Goal: Task Accomplishment & Management: Use online tool/utility

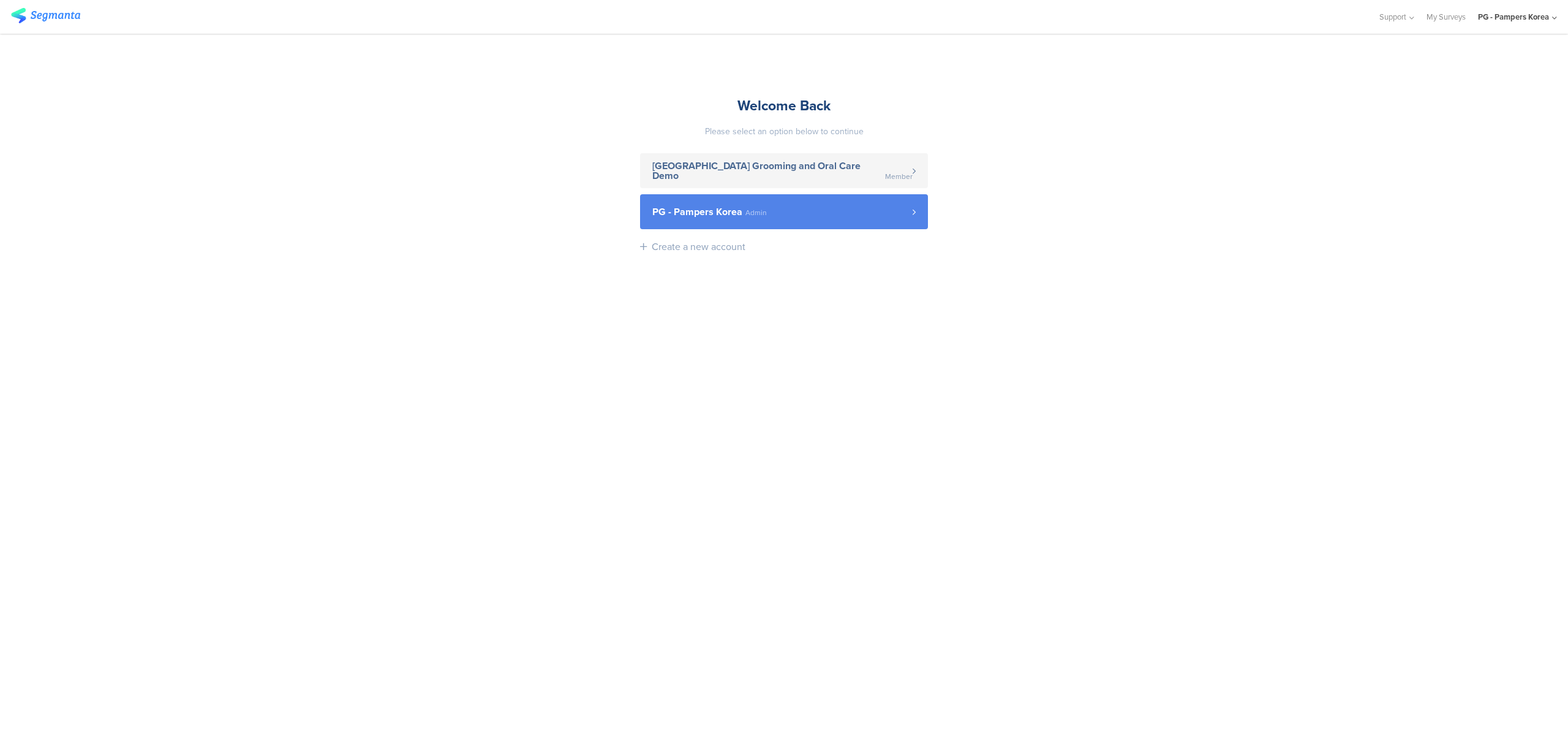
click at [859, 226] on link "PG - Pampers Korea Admin" at bounding box center [784, 211] width 288 height 35
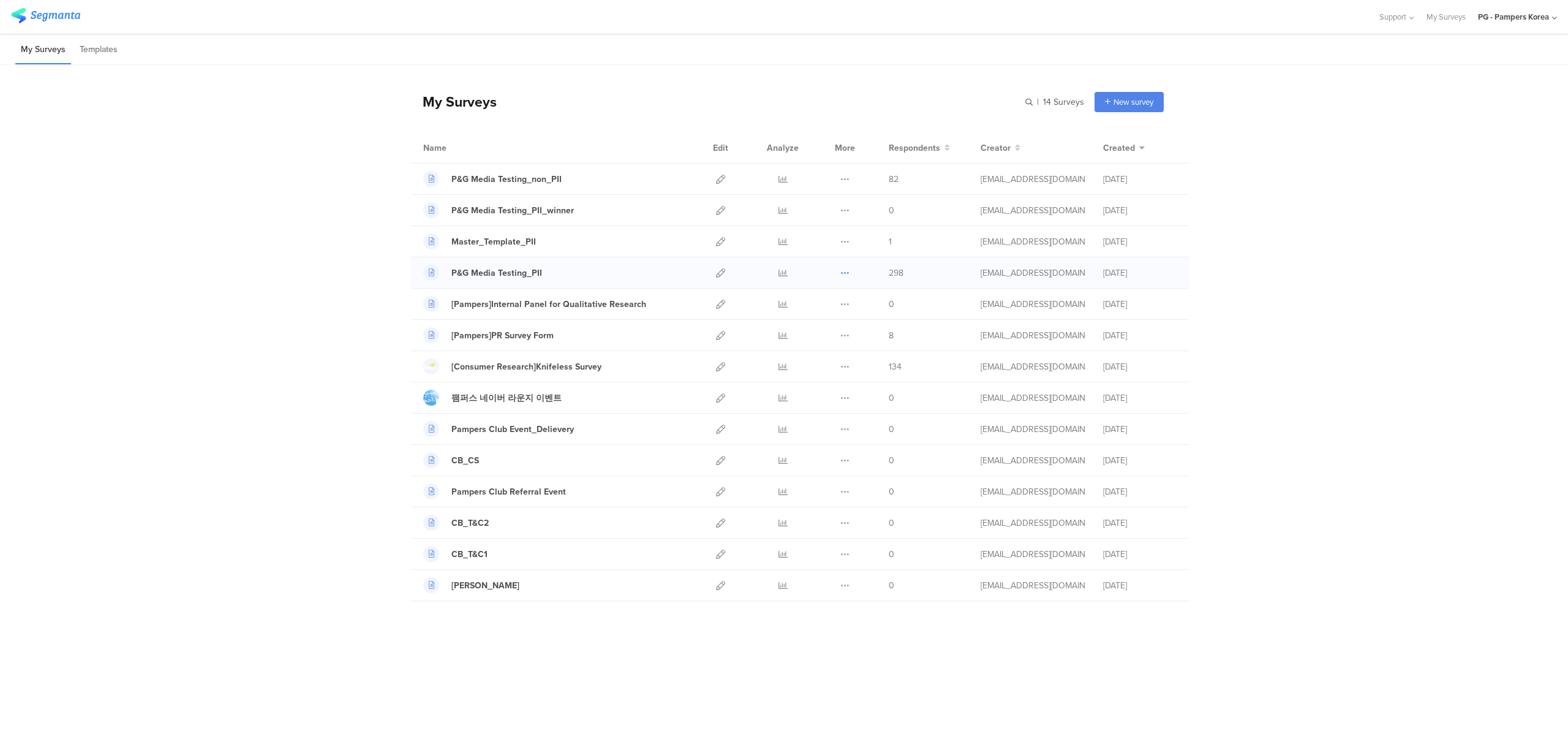
click at [843, 275] on icon at bounding box center [844, 272] width 9 height 9
click at [283, 256] on div "My Surveys | 14 Surveys New survey Start from scratch Choose from templates Nam…" at bounding box center [784, 342] width 1568 height 555
click at [850, 272] on div "Duplicate Export Delete" at bounding box center [844, 272] width 26 height 30
click at [846, 275] on icon at bounding box center [844, 272] width 9 height 9
click at [811, 331] on link "Export" at bounding box center [821, 326] width 68 height 22
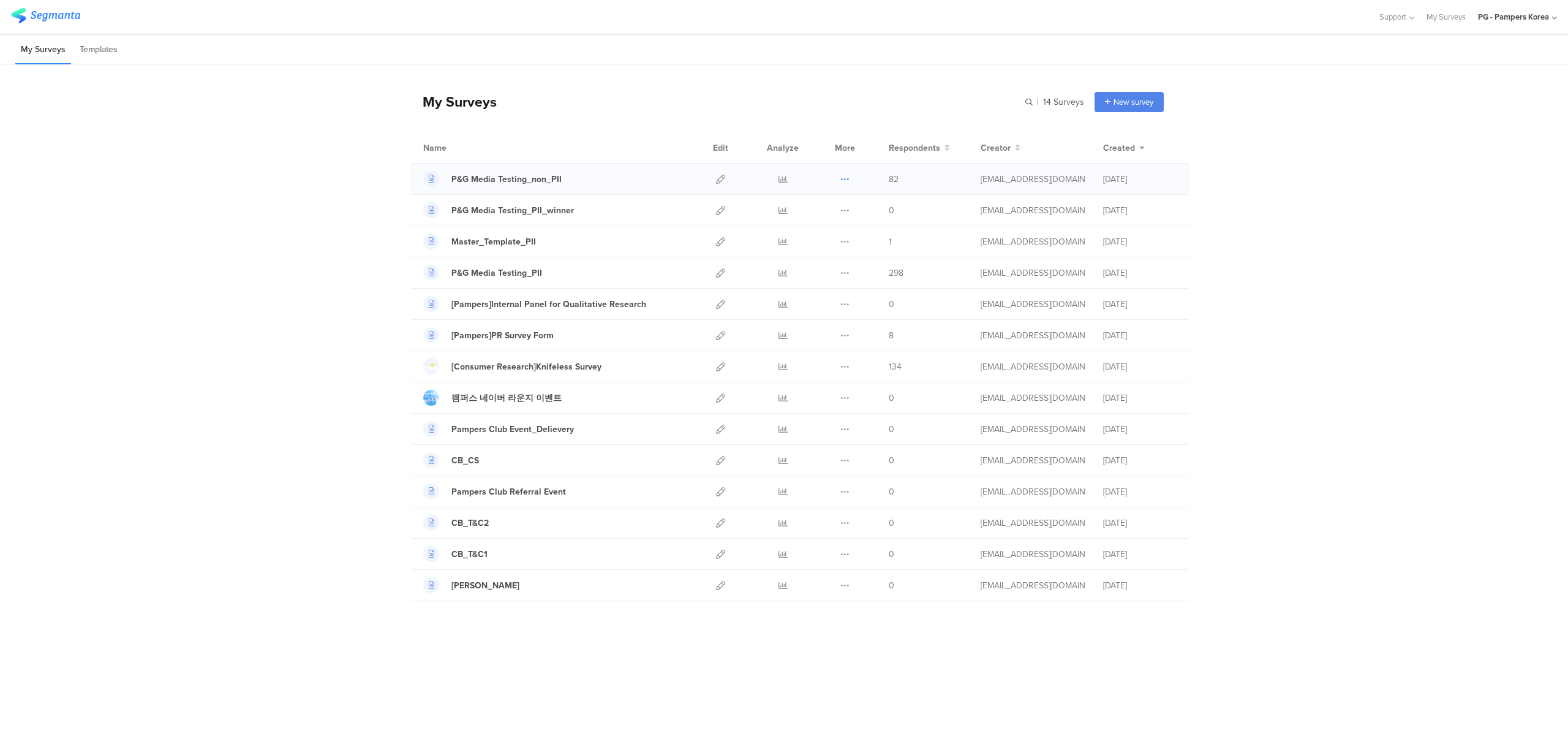
click at [845, 182] on icon at bounding box center [844, 178] width 9 height 9
click at [841, 238] on link "Export" at bounding box center [821, 232] width 68 height 22
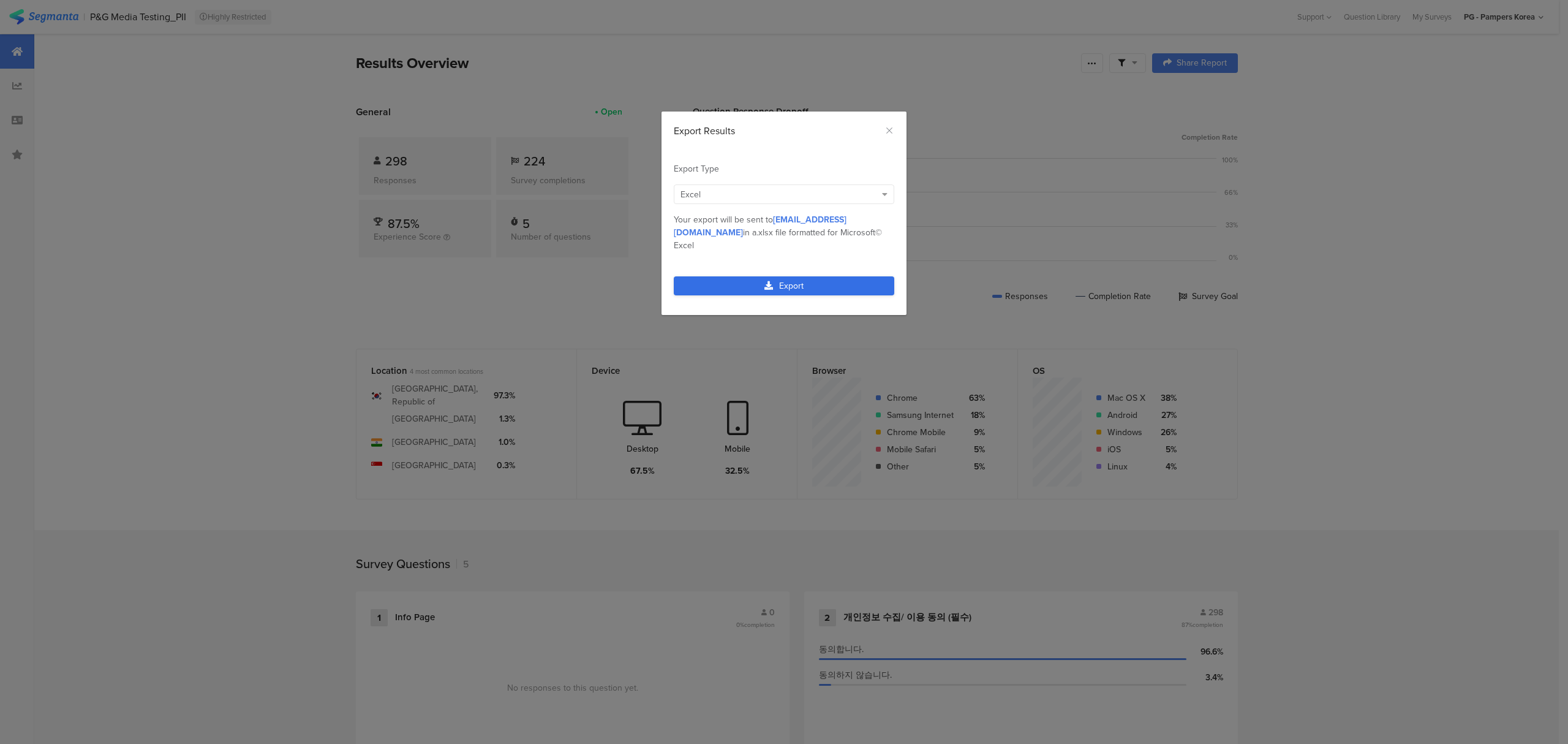
click at [808, 276] on link "Export" at bounding box center [784, 286] width 221 height 19
click at [818, 277] on link "Export" at bounding box center [784, 286] width 221 height 19
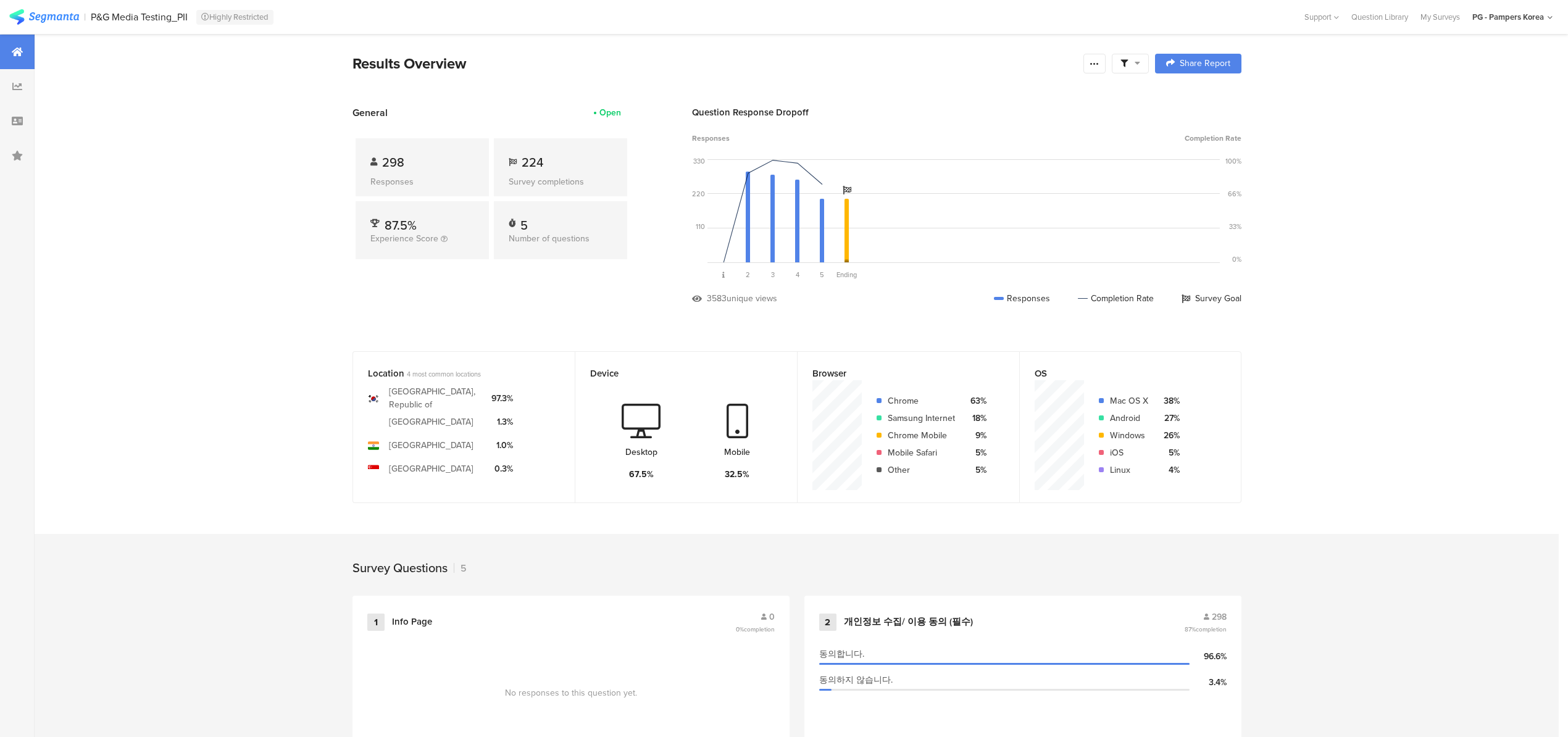
click at [1496, 262] on section "Results Overview Confidence Level 95 % Preview survey Edit survey Export Result…" at bounding box center [797, 622] width 1525 height 1176
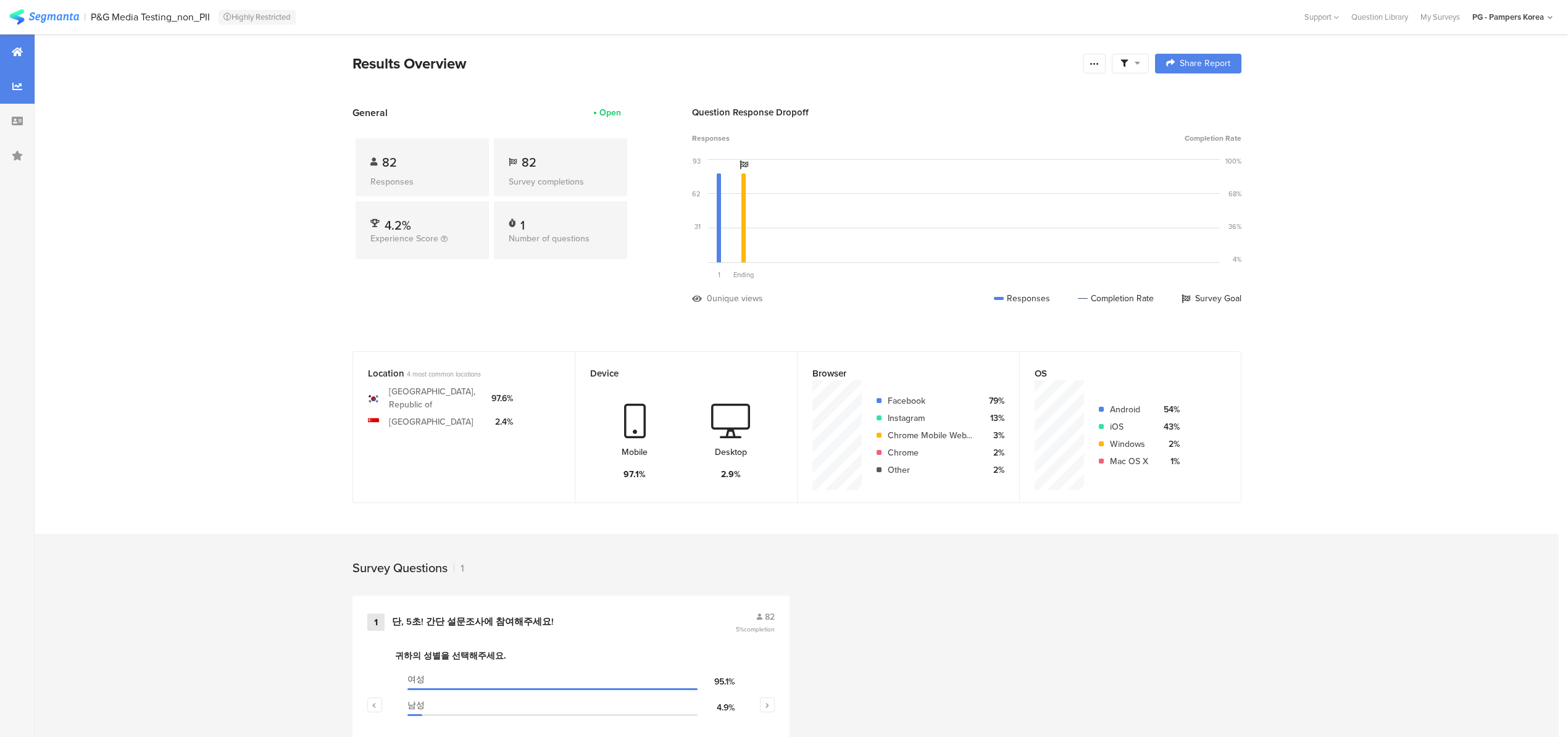
click at [5, 74] on div at bounding box center [17, 86] width 35 height 35
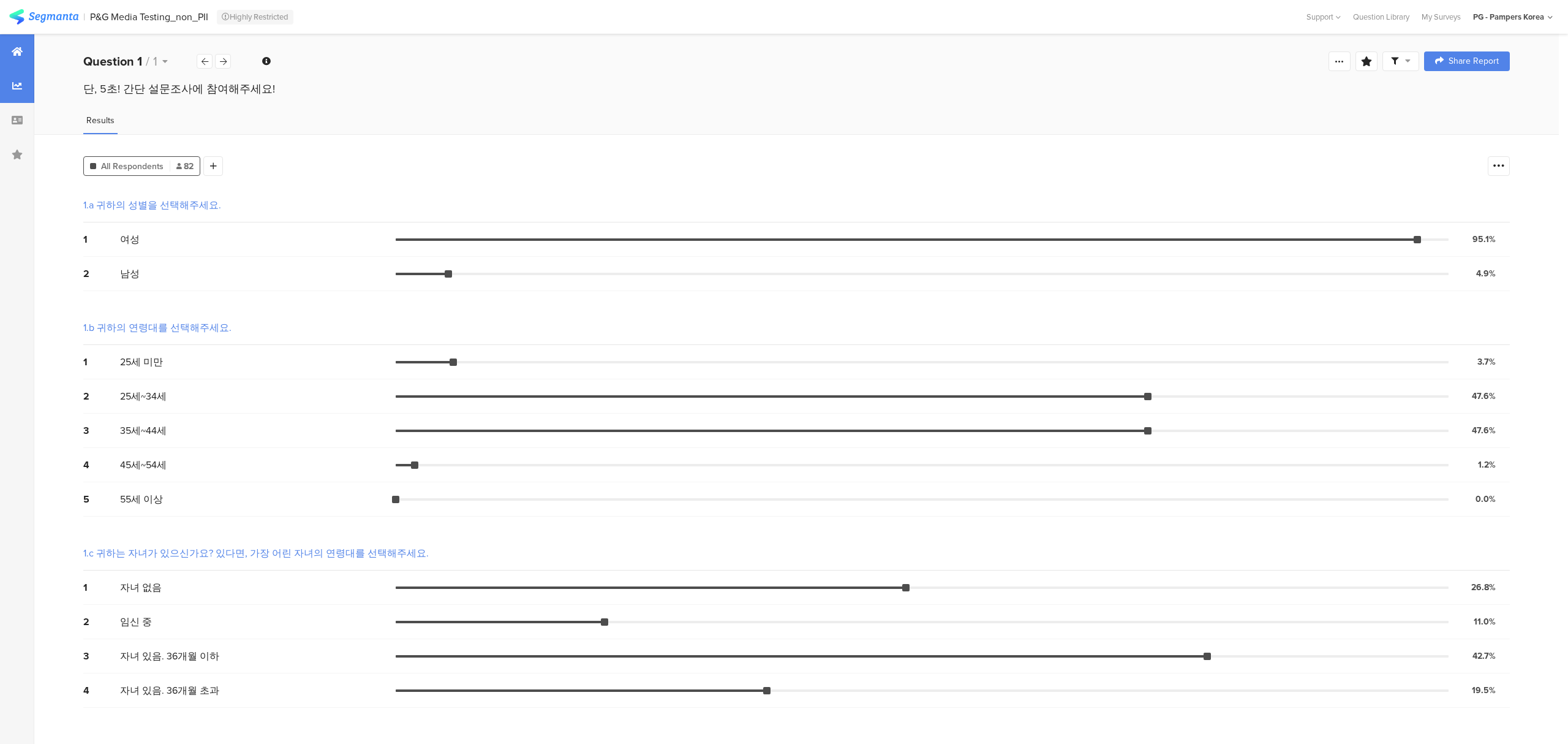
click at [8, 52] on div at bounding box center [17, 52] width 35 height 35
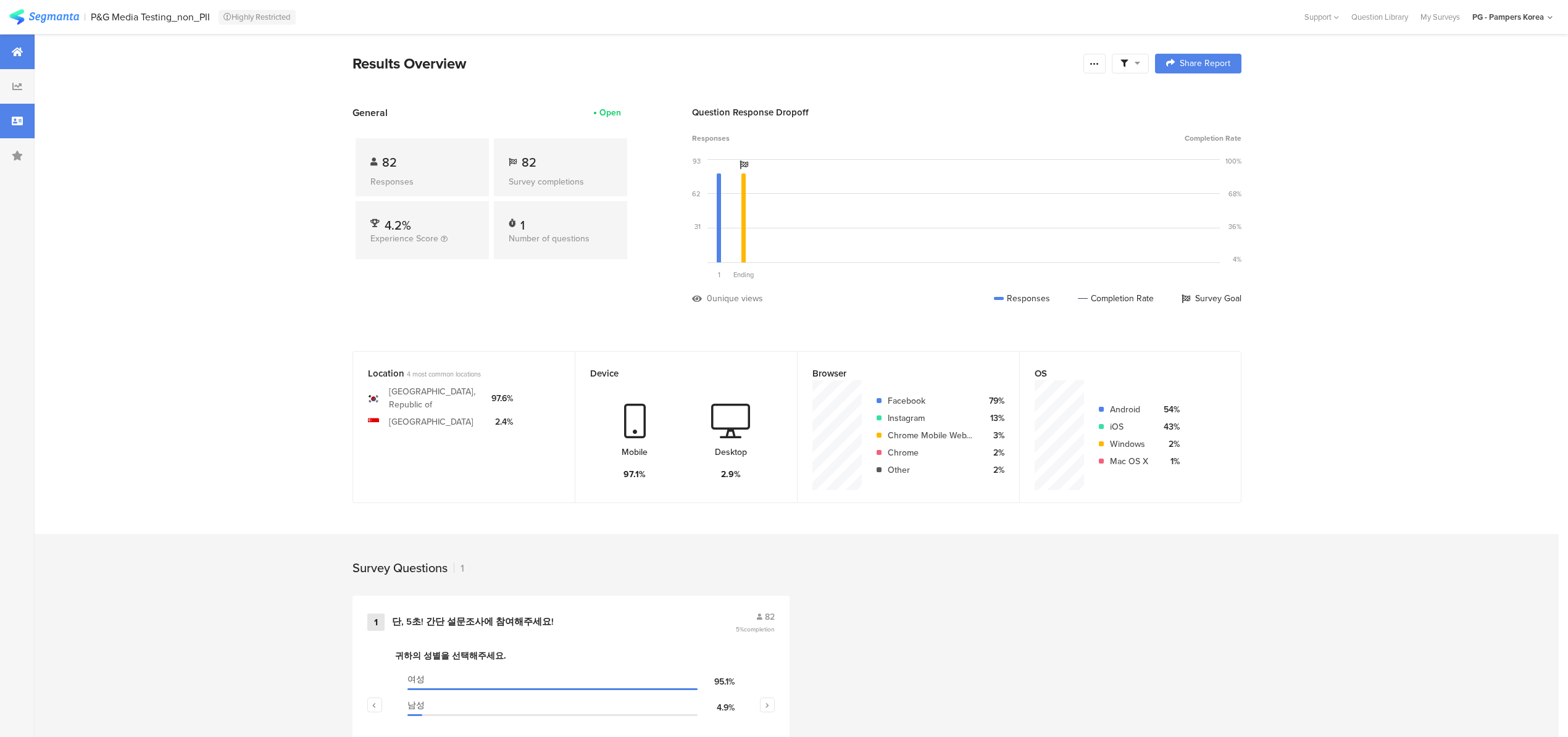
click at [12, 124] on icon at bounding box center [17, 121] width 11 height 10
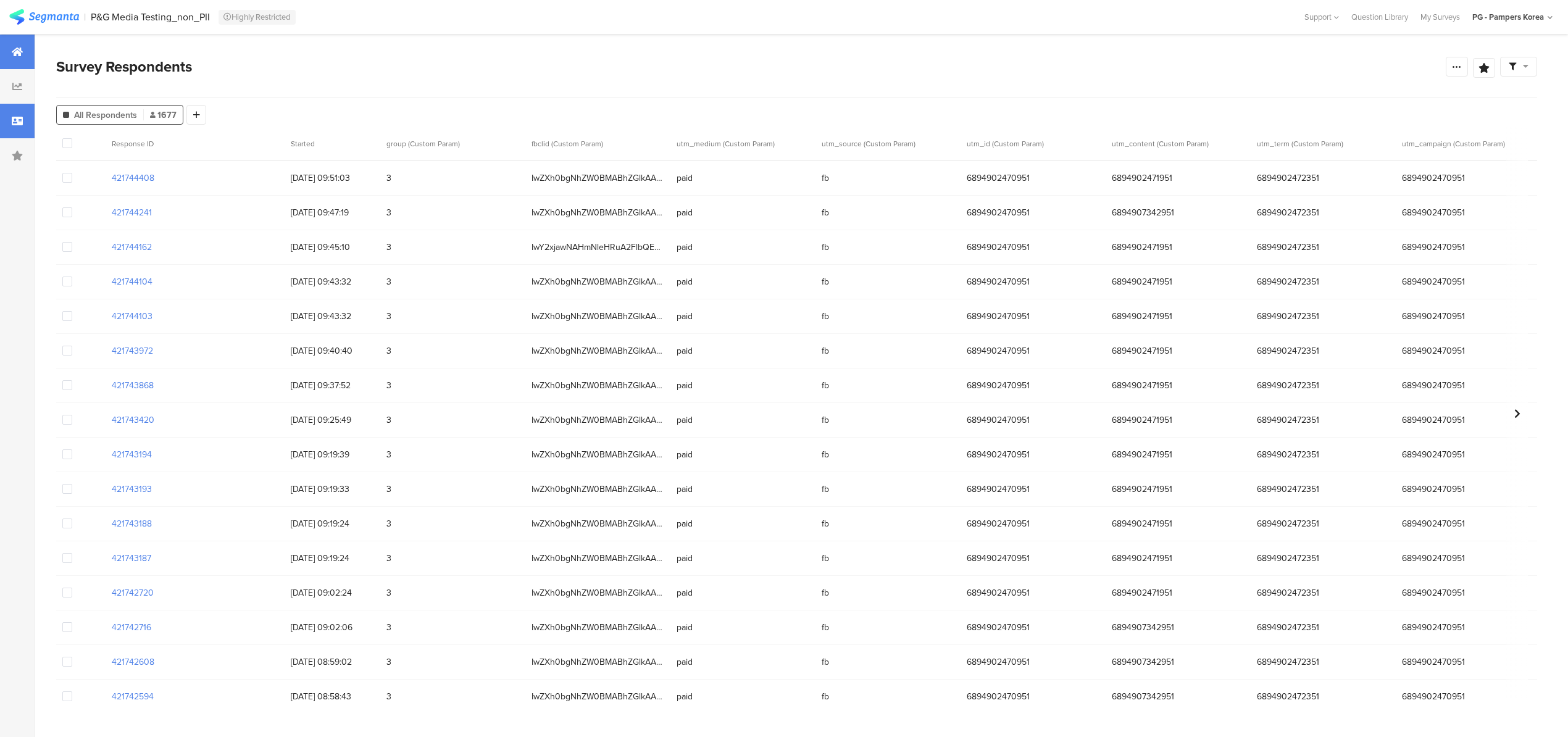
click at [19, 50] on icon at bounding box center [17, 52] width 11 height 10
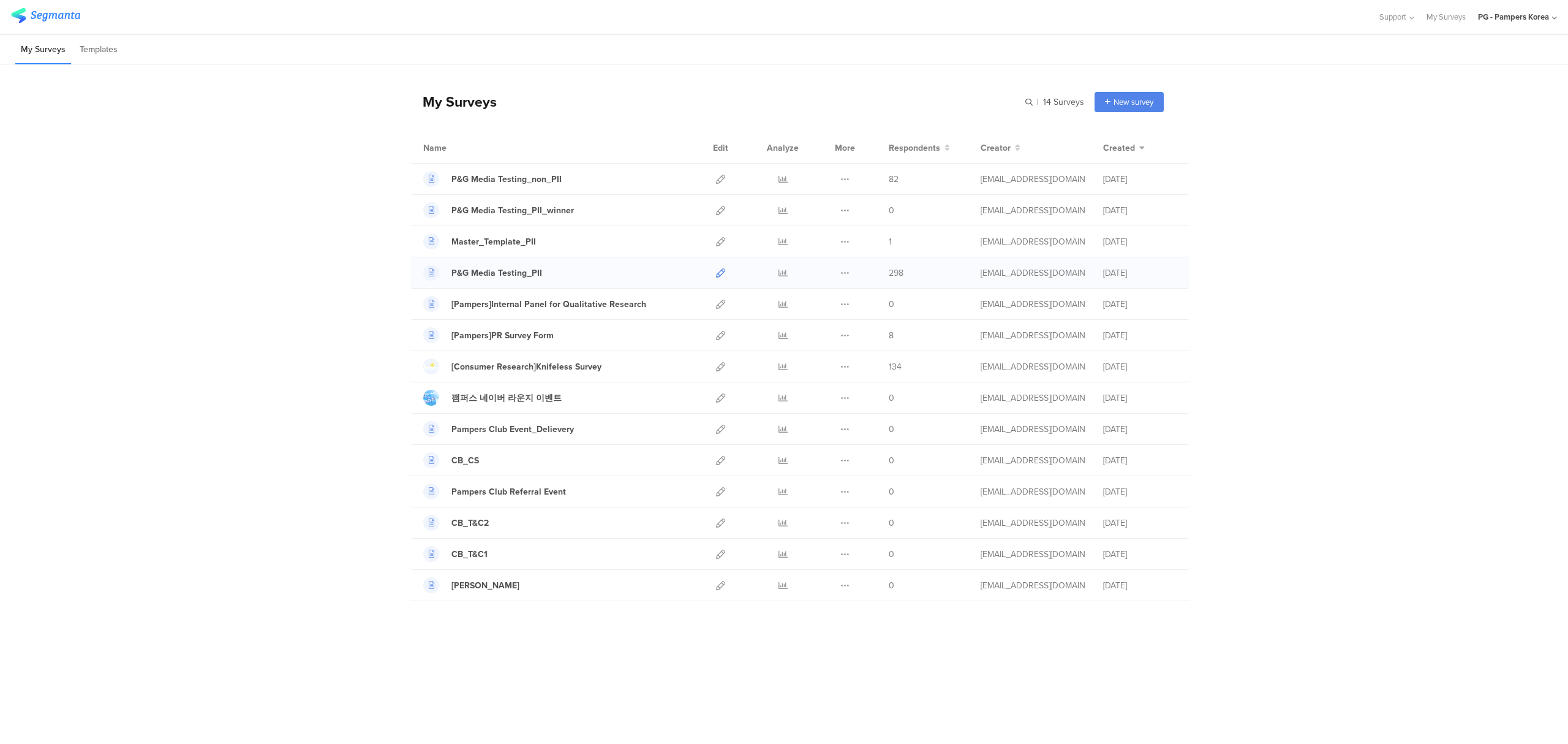
click at [719, 275] on icon at bounding box center [720, 272] width 9 height 9
click at [718, 243] on icon at bounding box center [720, 241] width 9 height 9
click at [724, 300] on icon at bounding box center [720, 304] width 9 height 9
click at [230, 261] on div "My Surveys | 14 Surveys New survey Start from scratch Choose from templates Nam…" at bounding box center [784, 342] width 1568 height 555
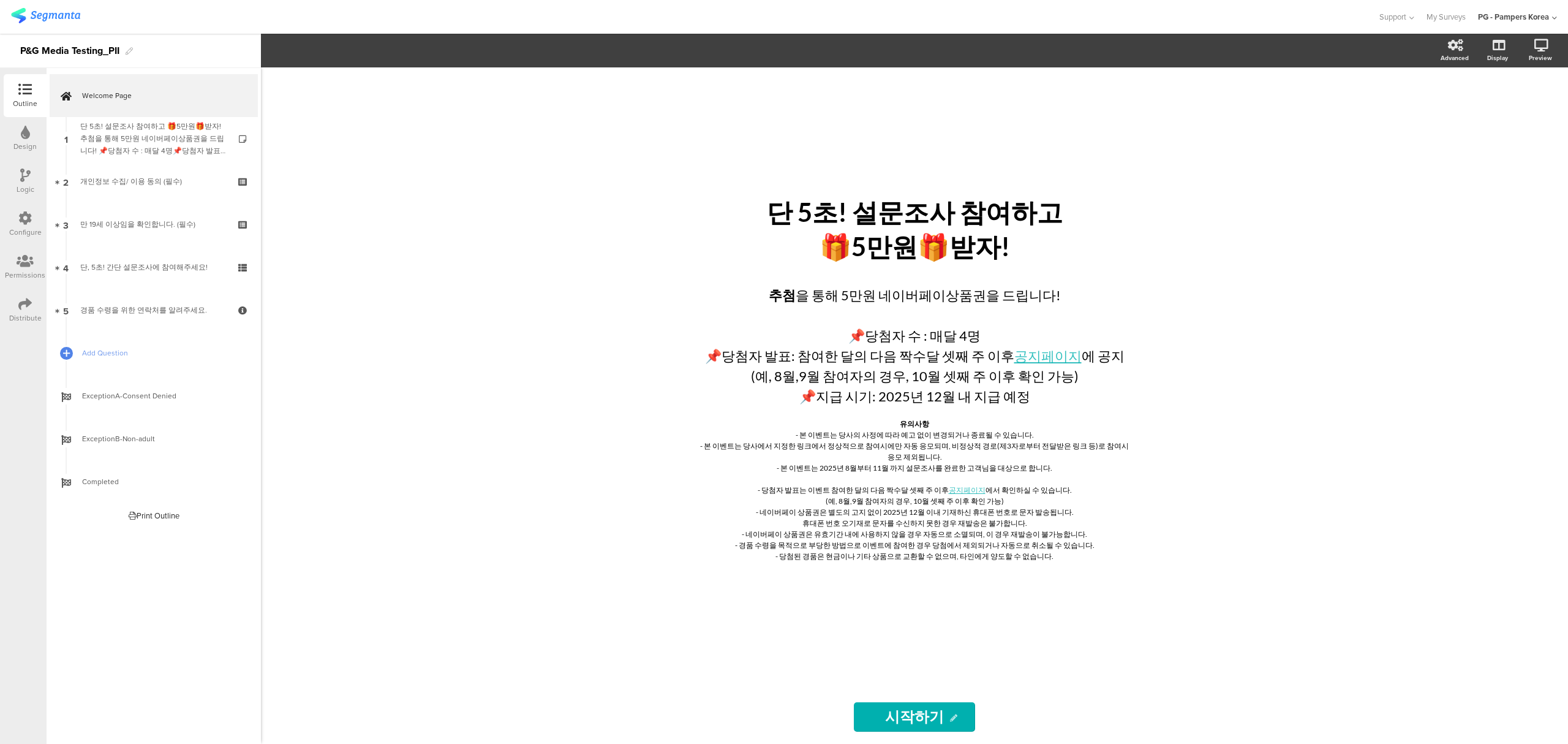
click at [23, 223] on icon at bounding box center [25, 218] width 14 height 14
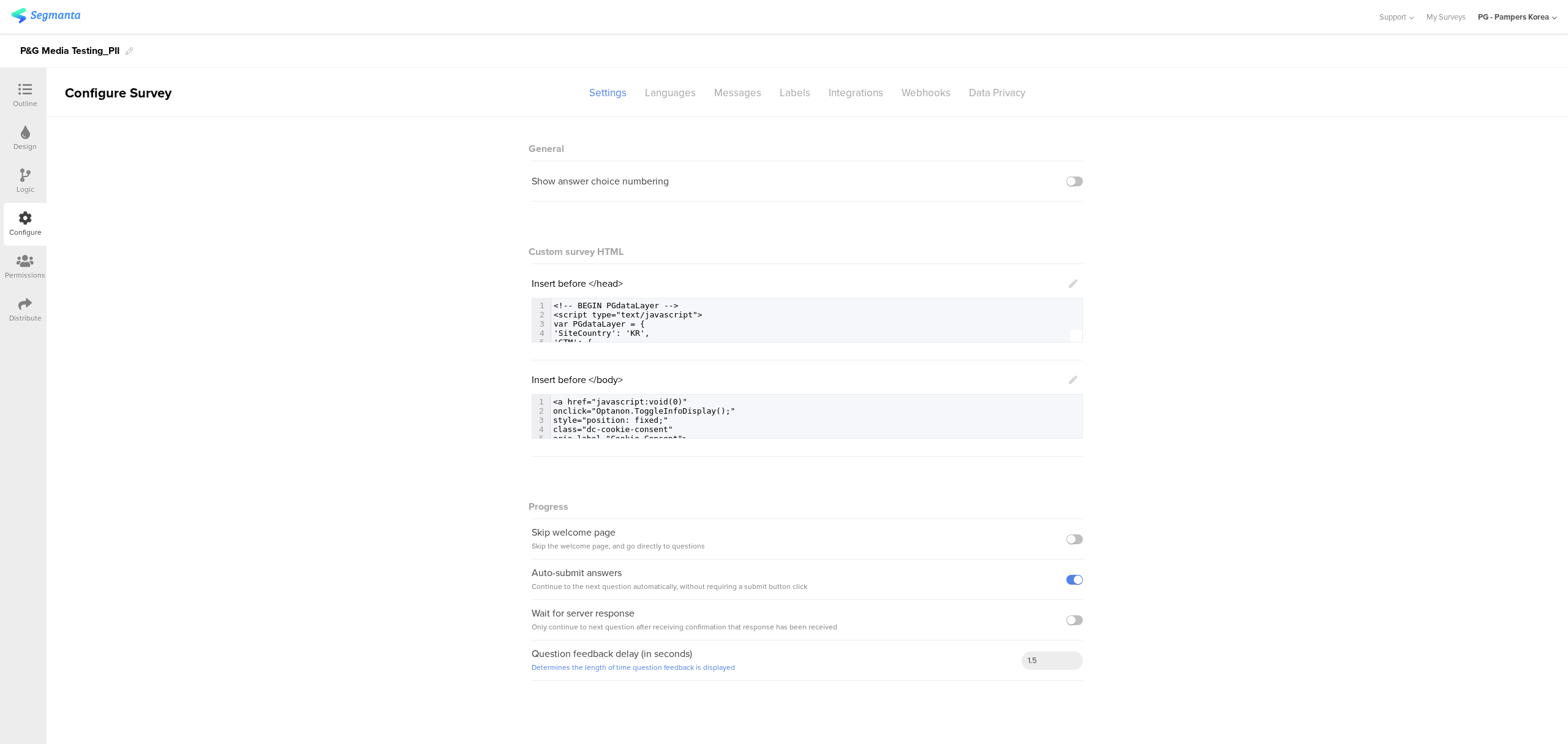
click at [1072, 284] on icon at bounding box center [1073, 283] width 8 height 8
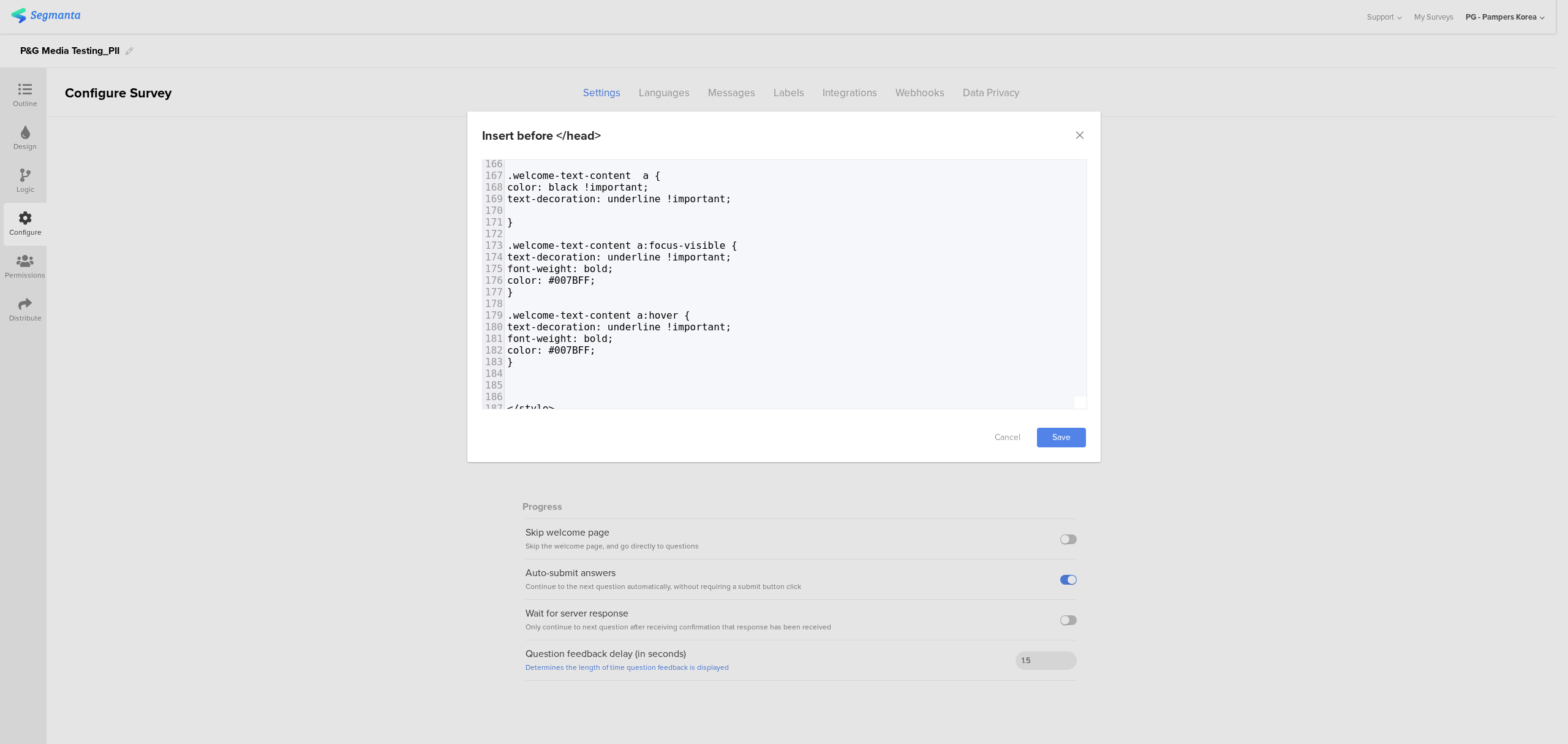
click at [1216, 275] on div "Insert before </head> Failed saving changes. If the problem persists please con…" at bounding box center [784, 372] width 1568 height 744
click at [1079, 138] on icon "Close" at bounding box center [1079, 135] width 12 height 12
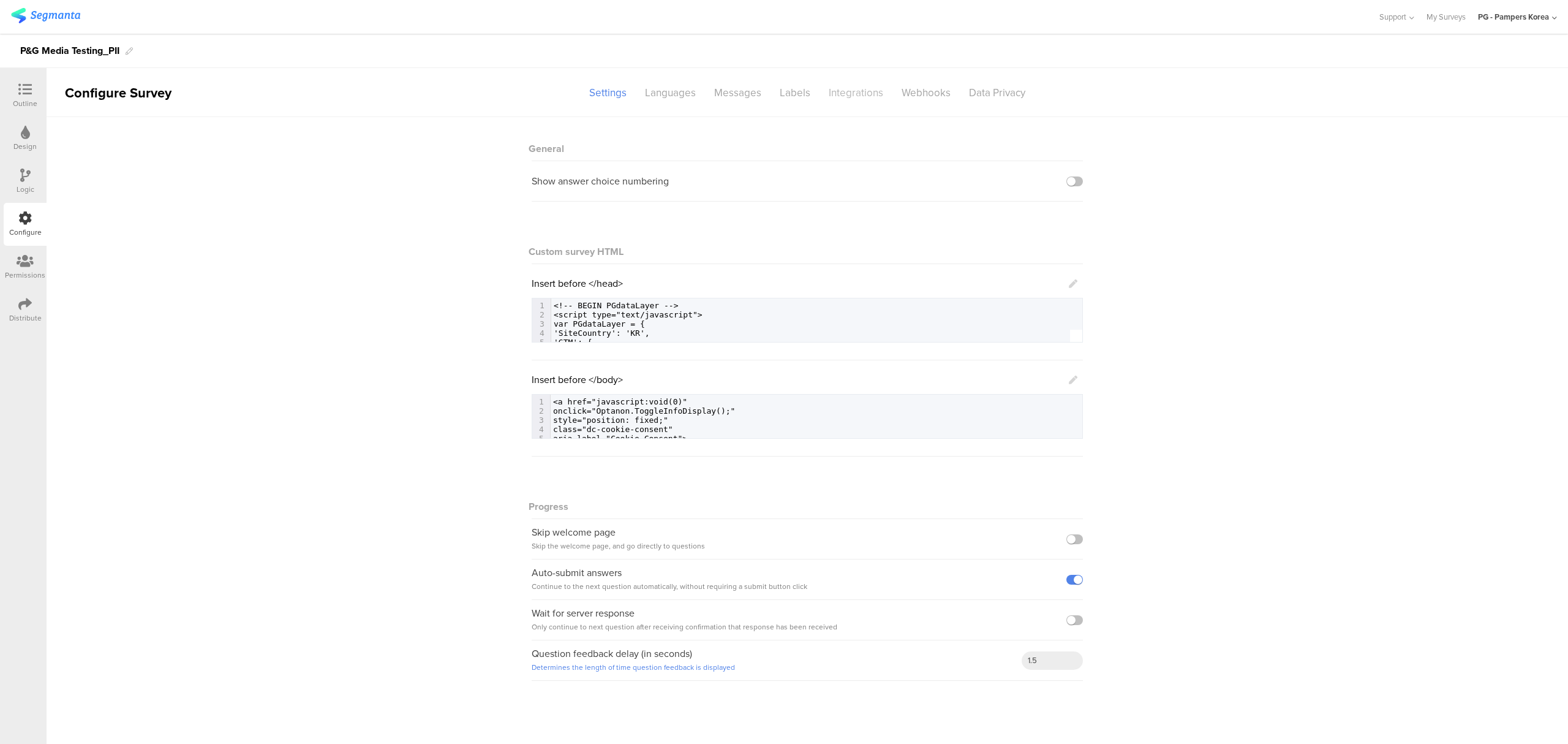
click at [877, 91] on div "Integrations" at bounding box center [855, 92] width 73 height 21
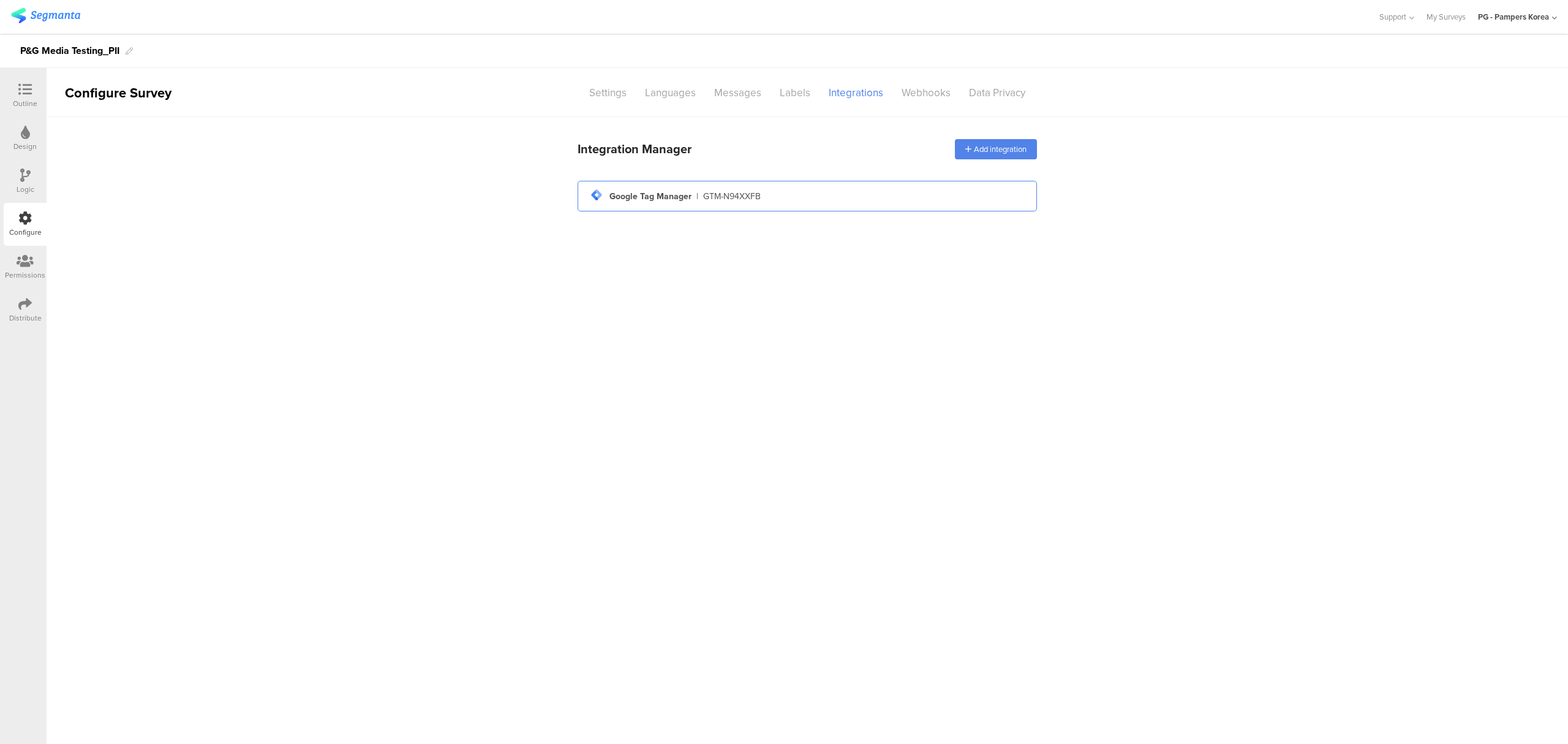
click at [720, 197] on div "GTM-N94XXFB" at bounding box center [732, 196] width 57 height 13
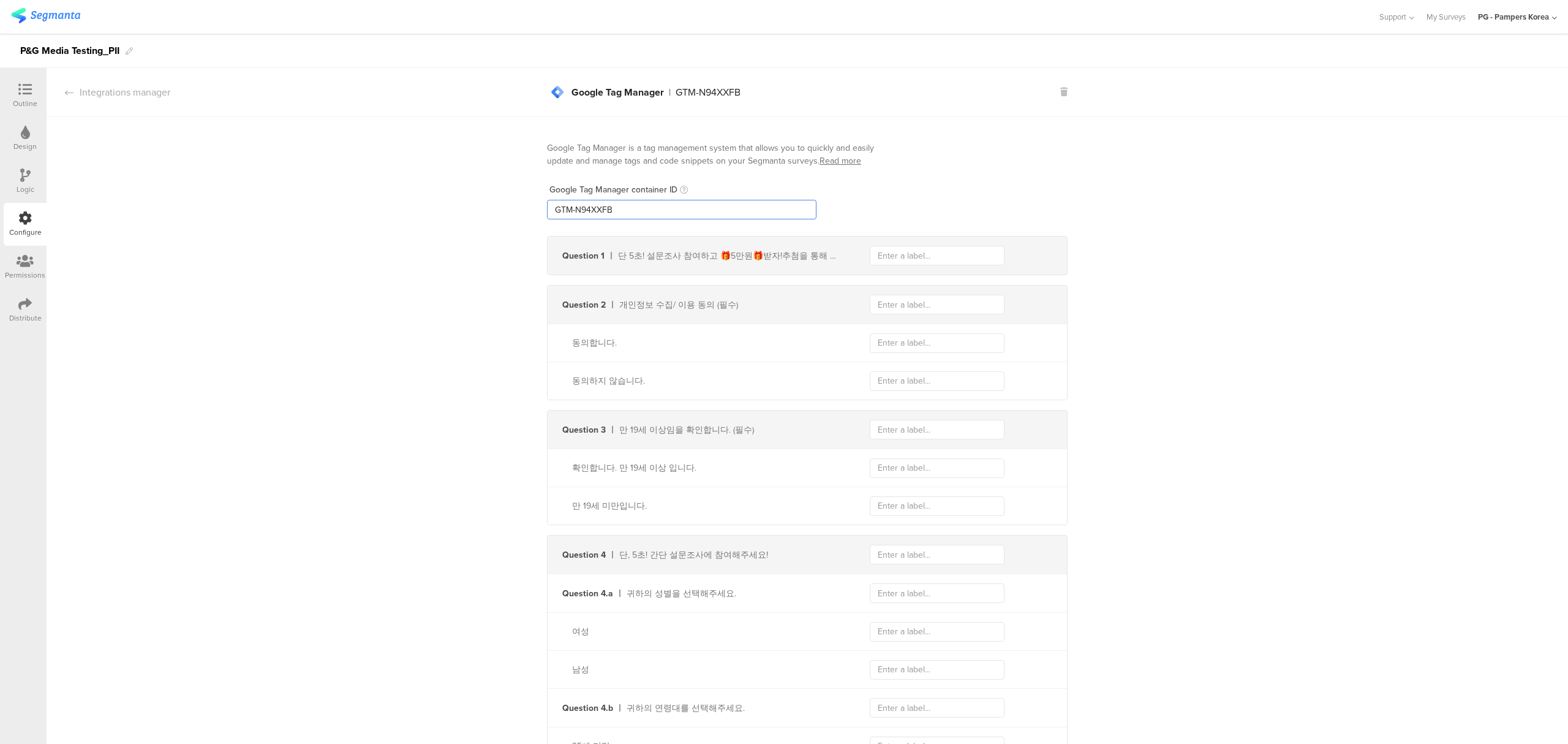
drag, startPoint x: 638, startPoint y: 211, endPoint x: 504, endPoint y: 209, distance: 134.0
click at [504, 209] on div "Google Tag Manager is a tag management system that allows you to quickly and ea…" at bounding box center [807, 753] width 1522 height 1273
paste input "PZKPZ4XV"
type input "GTM-PZKPZ4XV"
click at [1159, 212] on div "Google Tag Manager is a tag management system that allows you to quickly and ea…" at bounding box center [807, 753] width 1522 height 1273
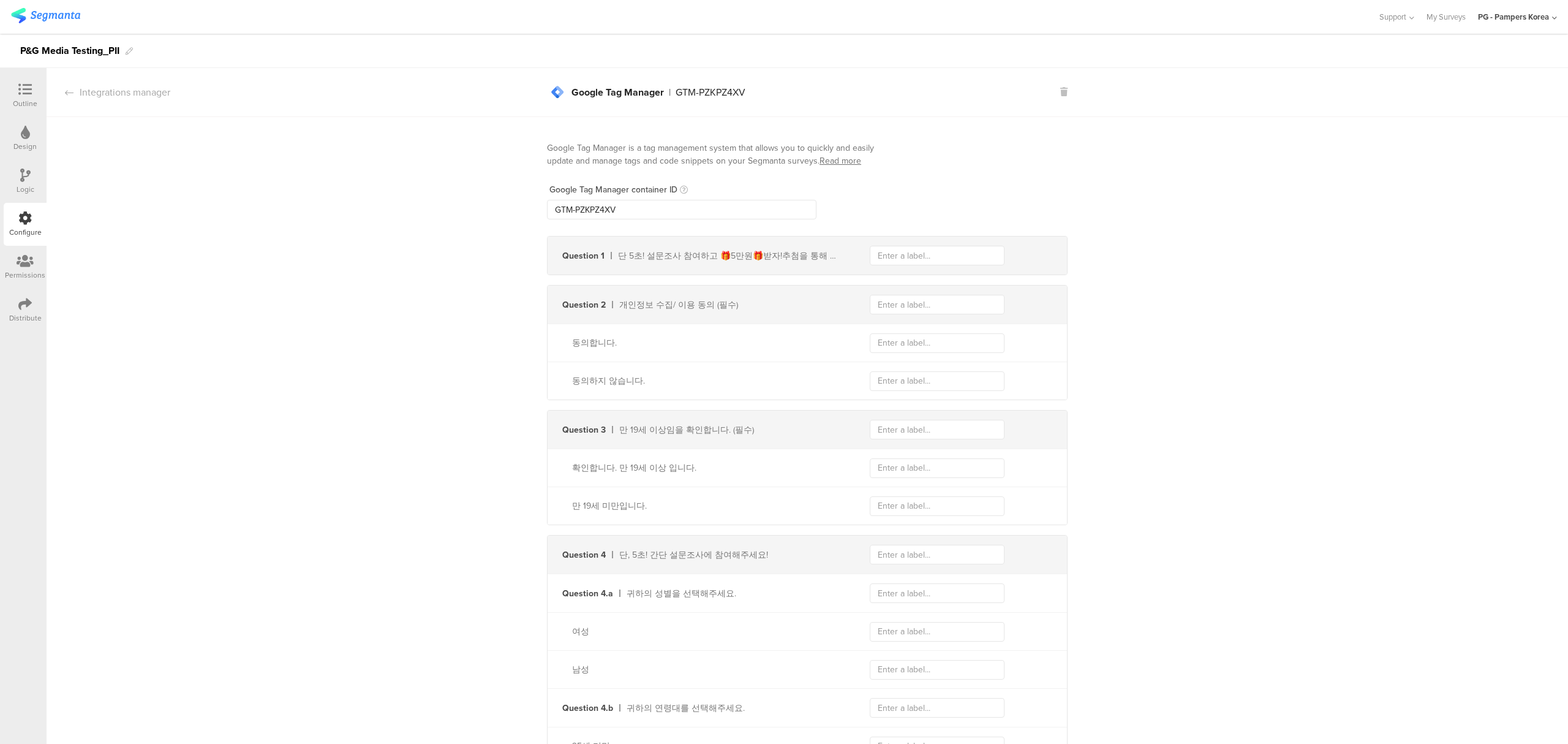
click at [932, 170] on div "Google Tag Manager is a tag management system that allows you to quickly and ea…" at bounding box center [807, 180] width 521 height 78
click at [600, 90] on div "Google Tag Manager" at bounding box center [617, 93] width 92 height 10
click at [28, 222] on icon at bounding box center [25, 218] width 14 height 14
click at [33, 187] on div "Logic" at bounding box center [25, 189] width 18 height 11
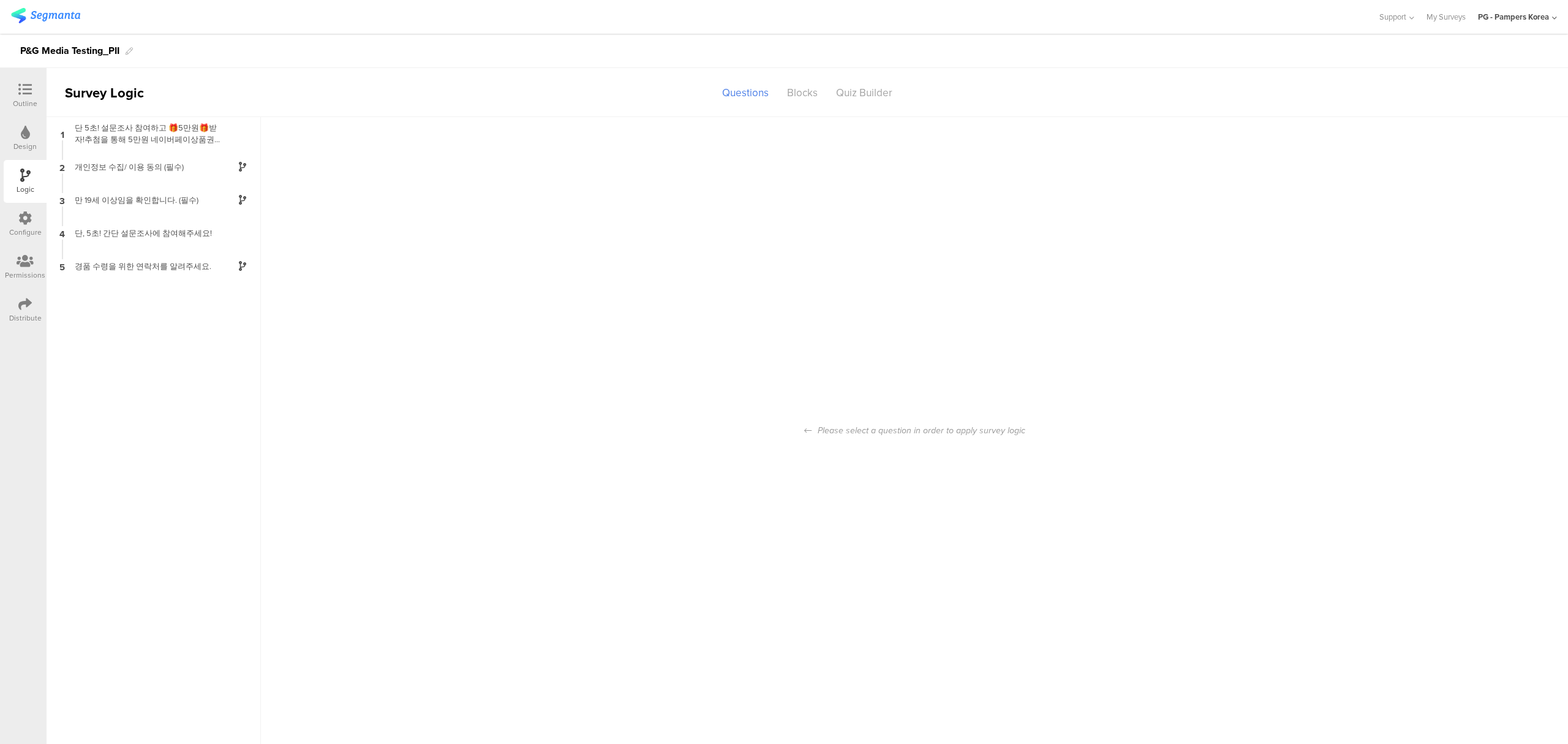
click at [3, 221] on div "Configure" at bounding box center [25, 224] width 43 height 43
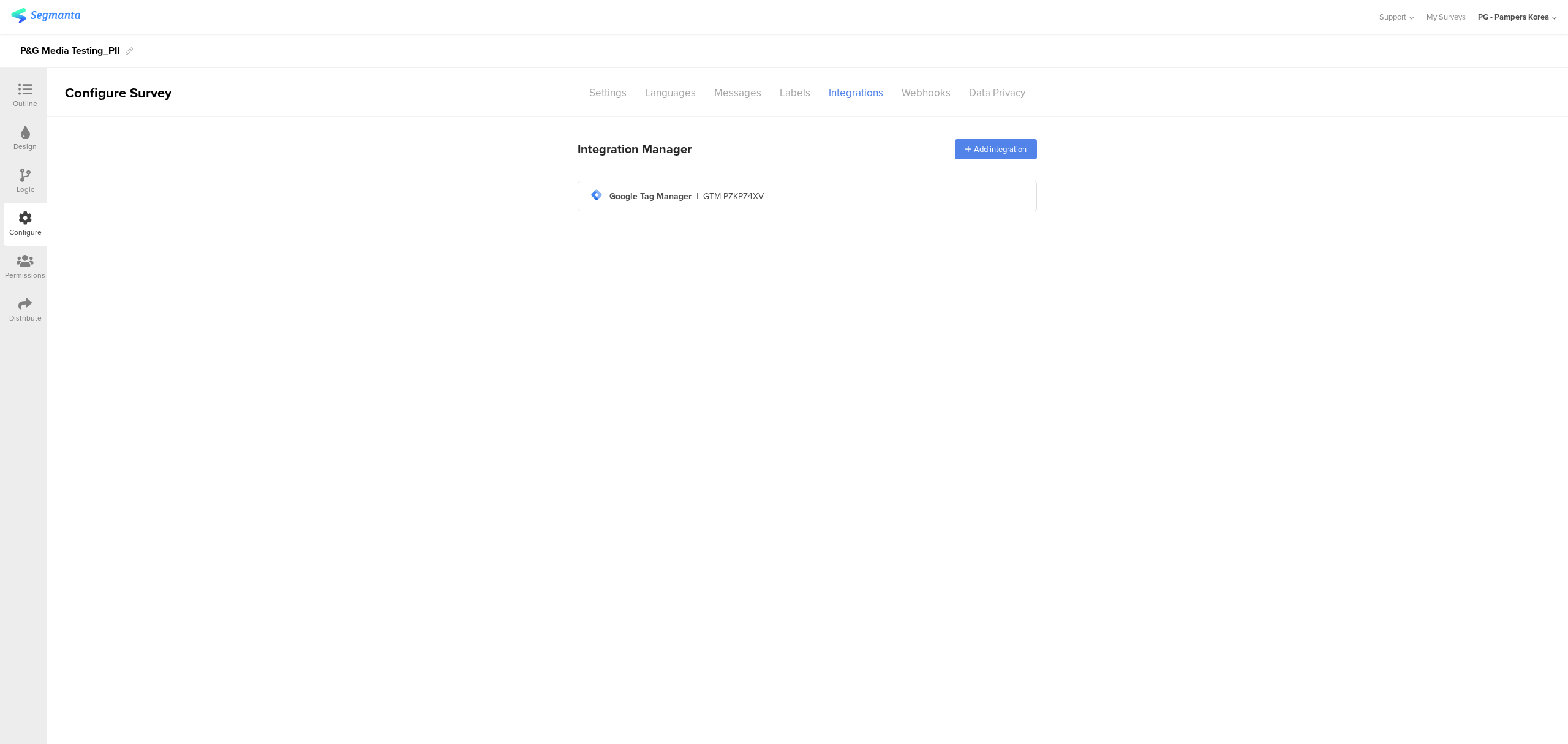
click at [20, 310] on div at bounding box center [25, 304] width 14 height 15
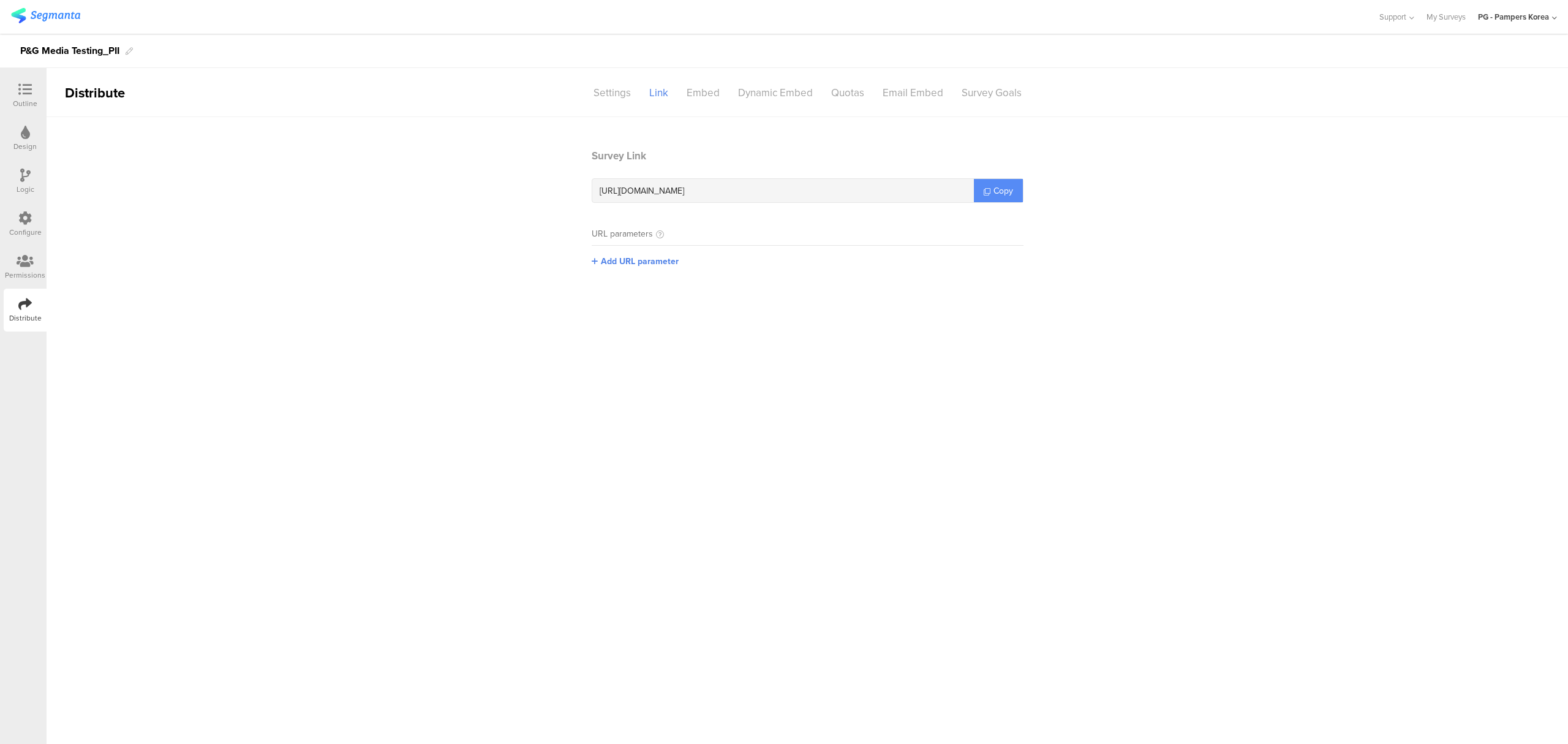
click at [987, 192] on link "Copy" at bounding box center [998, 191] width 49 height 24
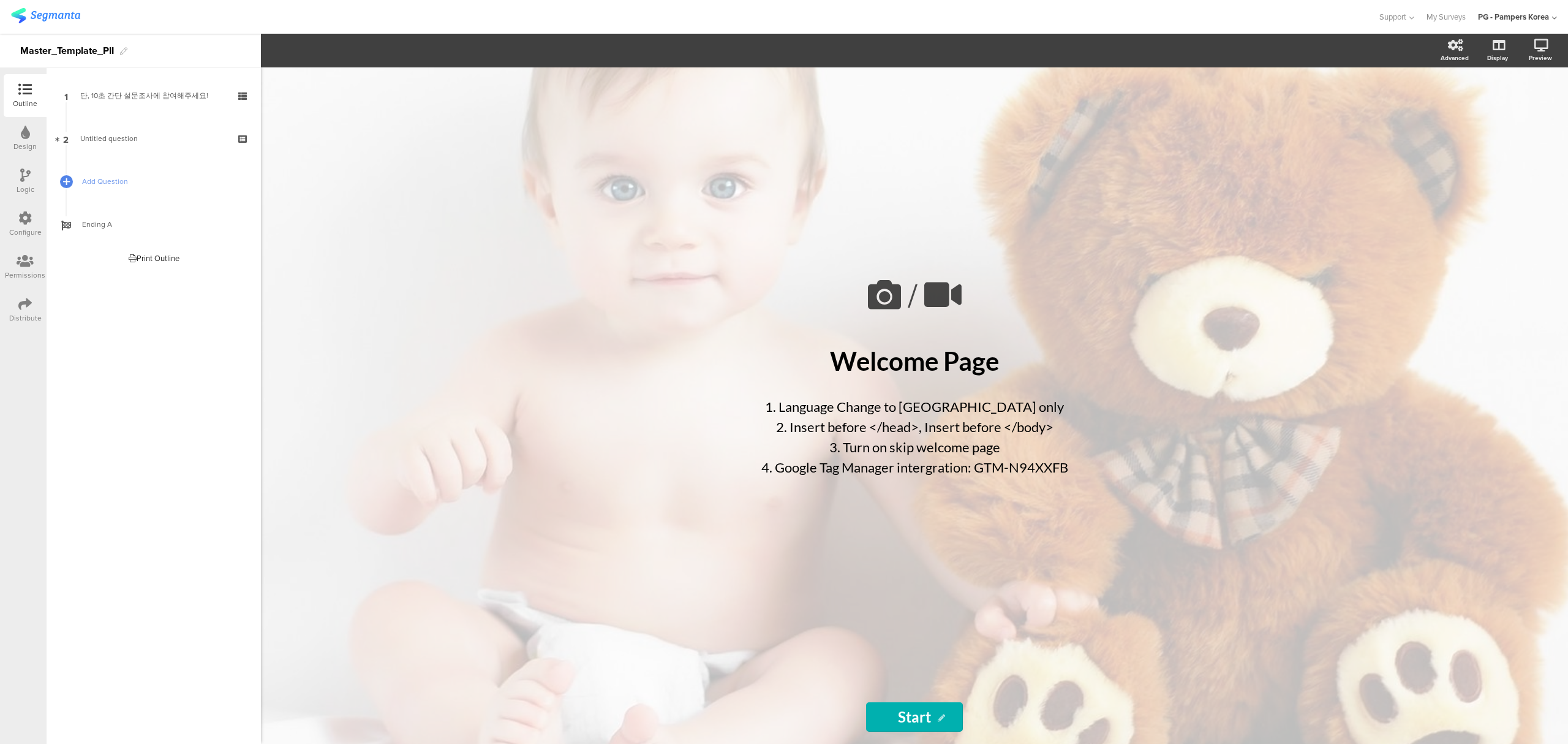
click at [30, 227] on div "Configure" at bounding box center [25, 232] width 32 height 11
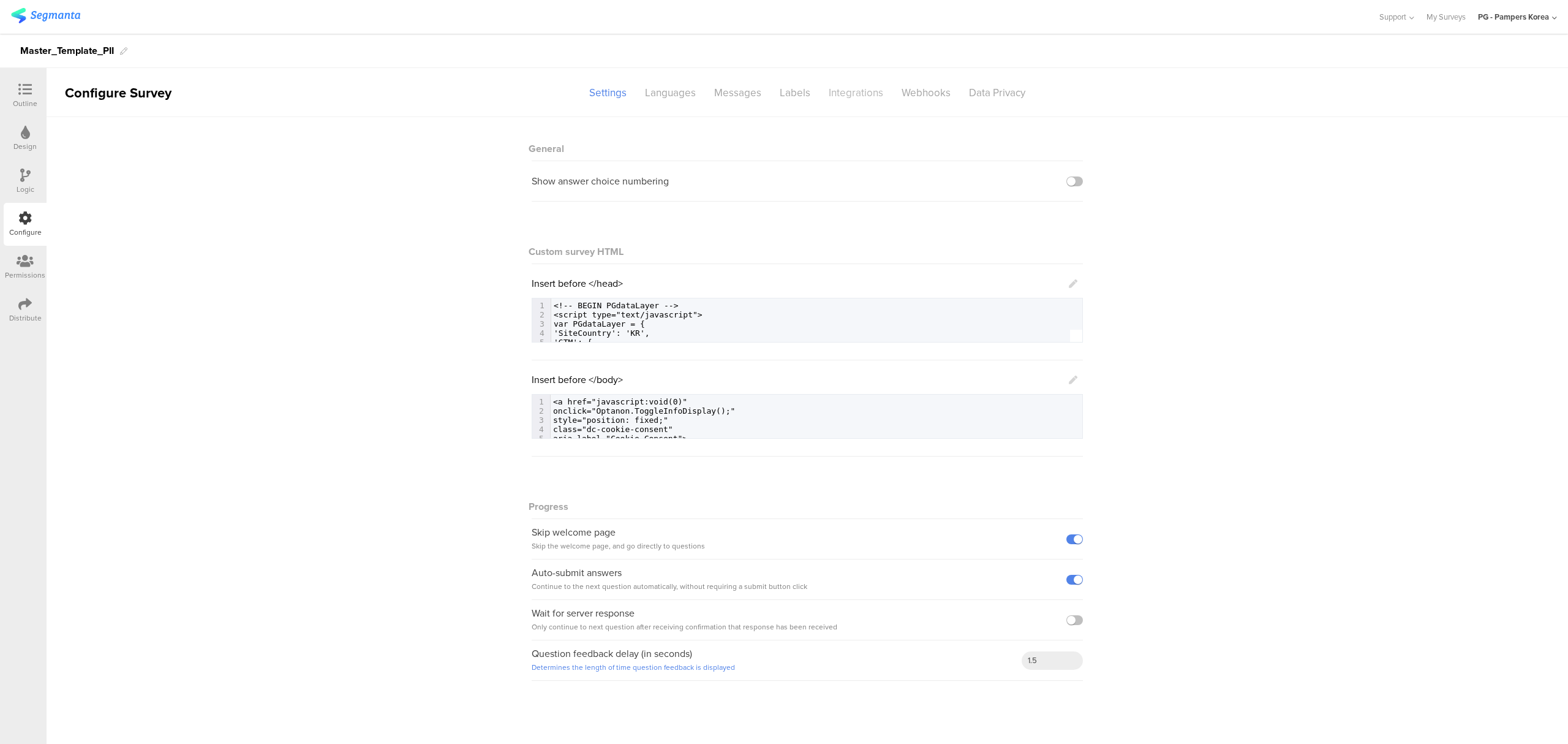
click at [860, 92] on div "Integrations" at bounding box center [855, 92] width 73 height 21
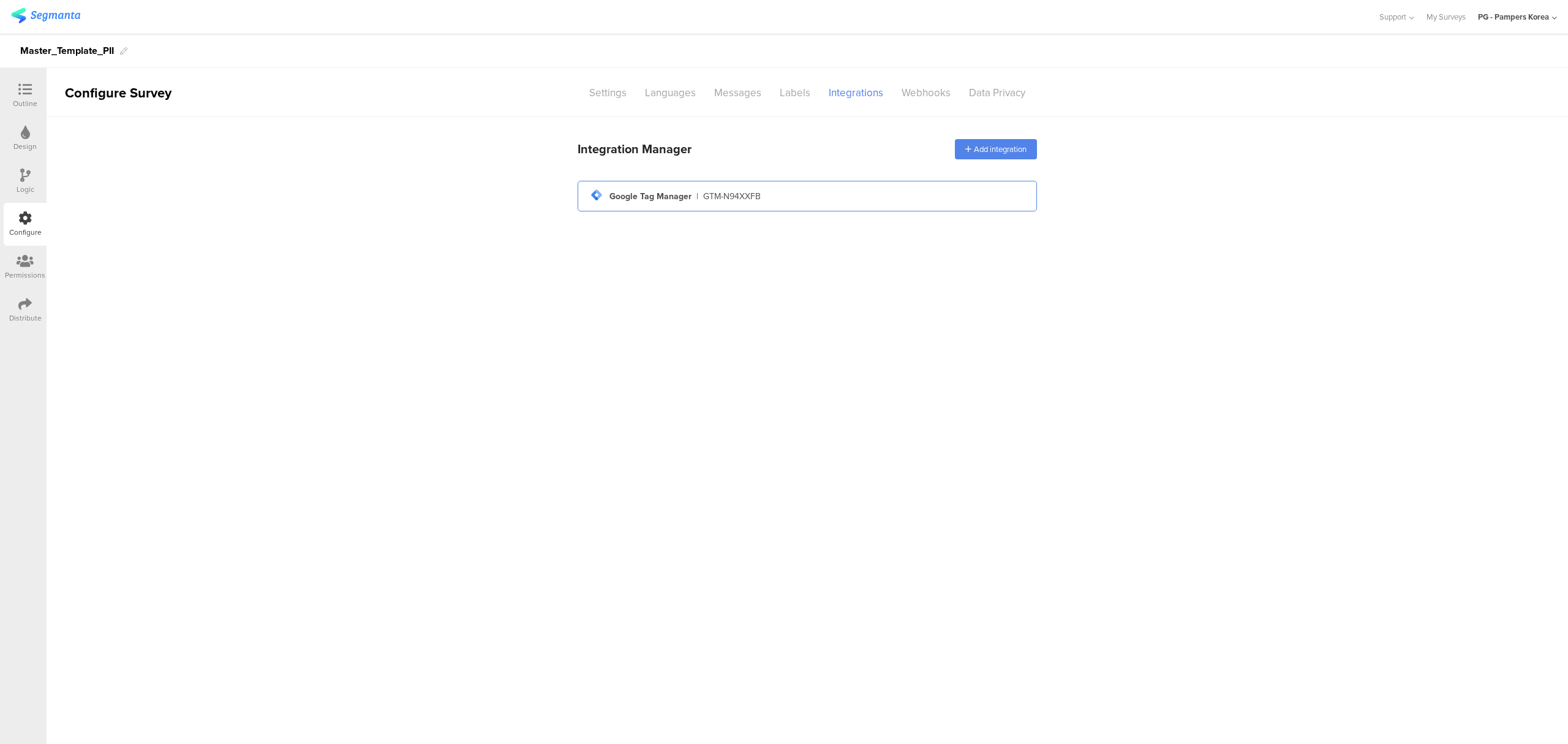
click at [733, 201] on div "GTM-N94XXFB" at bounding box center [732, 196] width 57 height 13
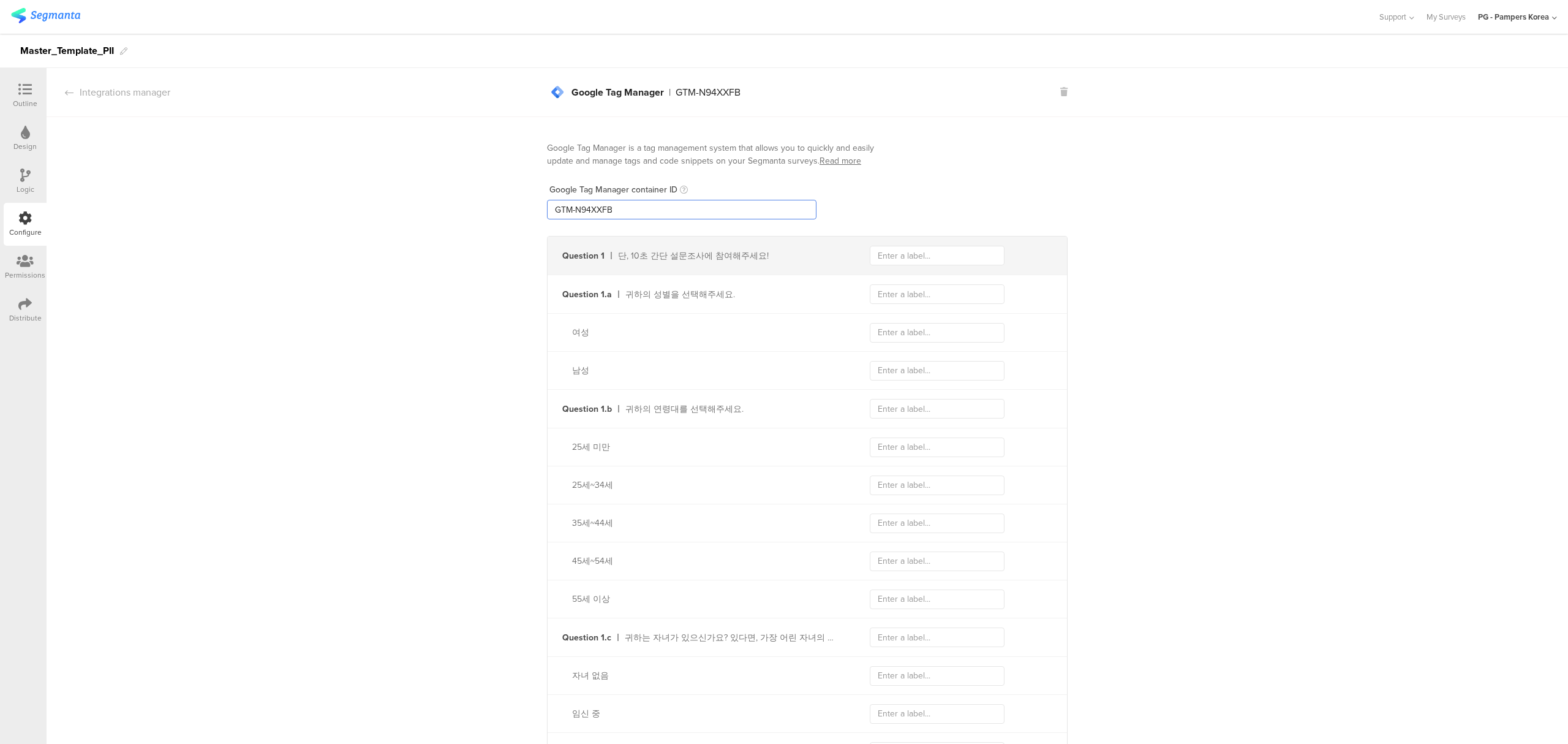
click at [686, 211] on input "GTM-N94XXFB" at bounding box center [681, 209] width 270 height 19
paste input "PZKPZ4XV"
type input "GTM-PZKPZ4XV"
click at [1015, 199] on div "Google Tag Manager container ID GTM-PZKPZ4XV" at bounding box center [807, 199] width 521 height 40
click at [19, 99] on div "Outline" at bounding box center [25, 103] width 25 height 11
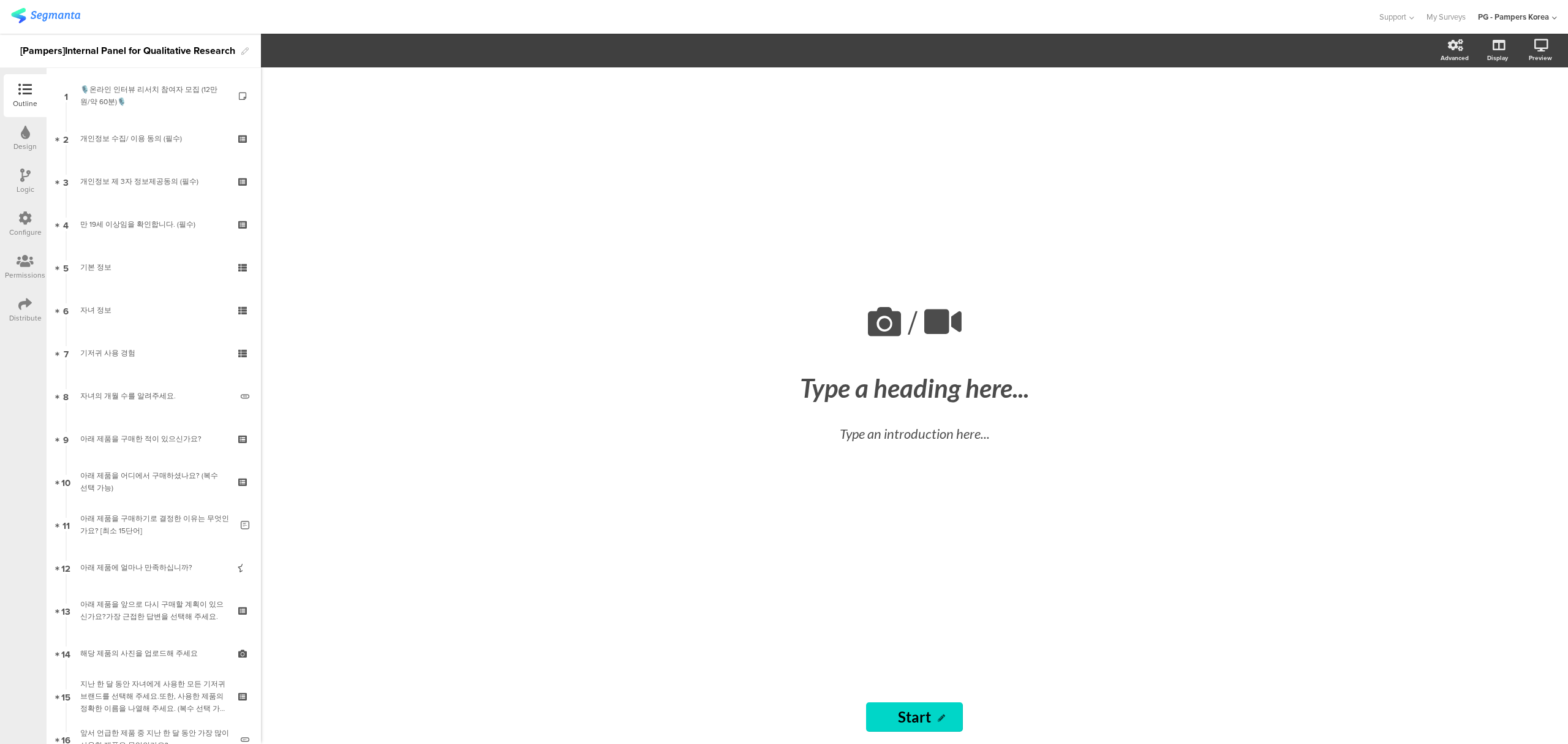
click at [30, 222] on icon at bounding box center [25, 218] width 14 height 14
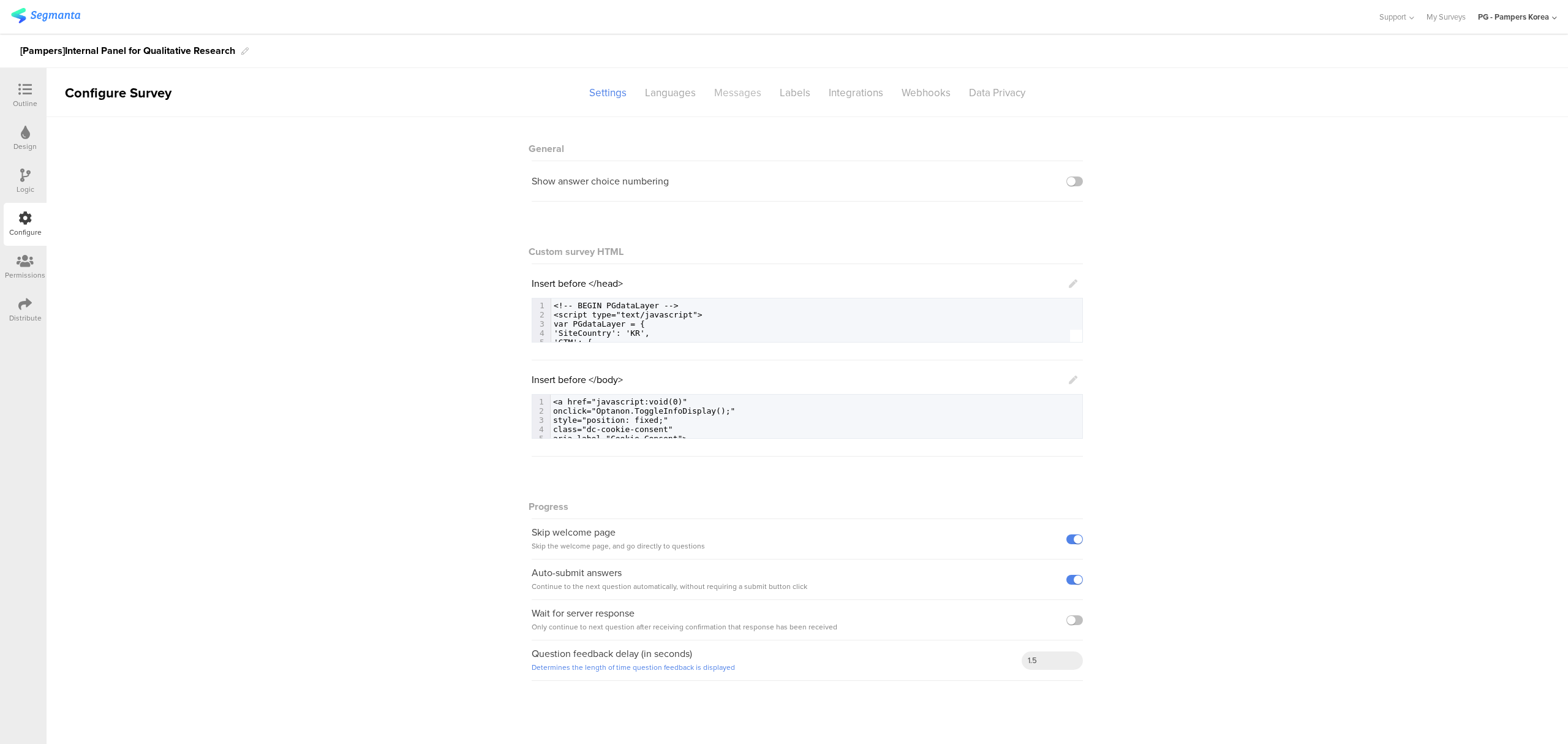
click at [760, 96] on div "Messages" at bounding box center [738, 92] width 66 height 21
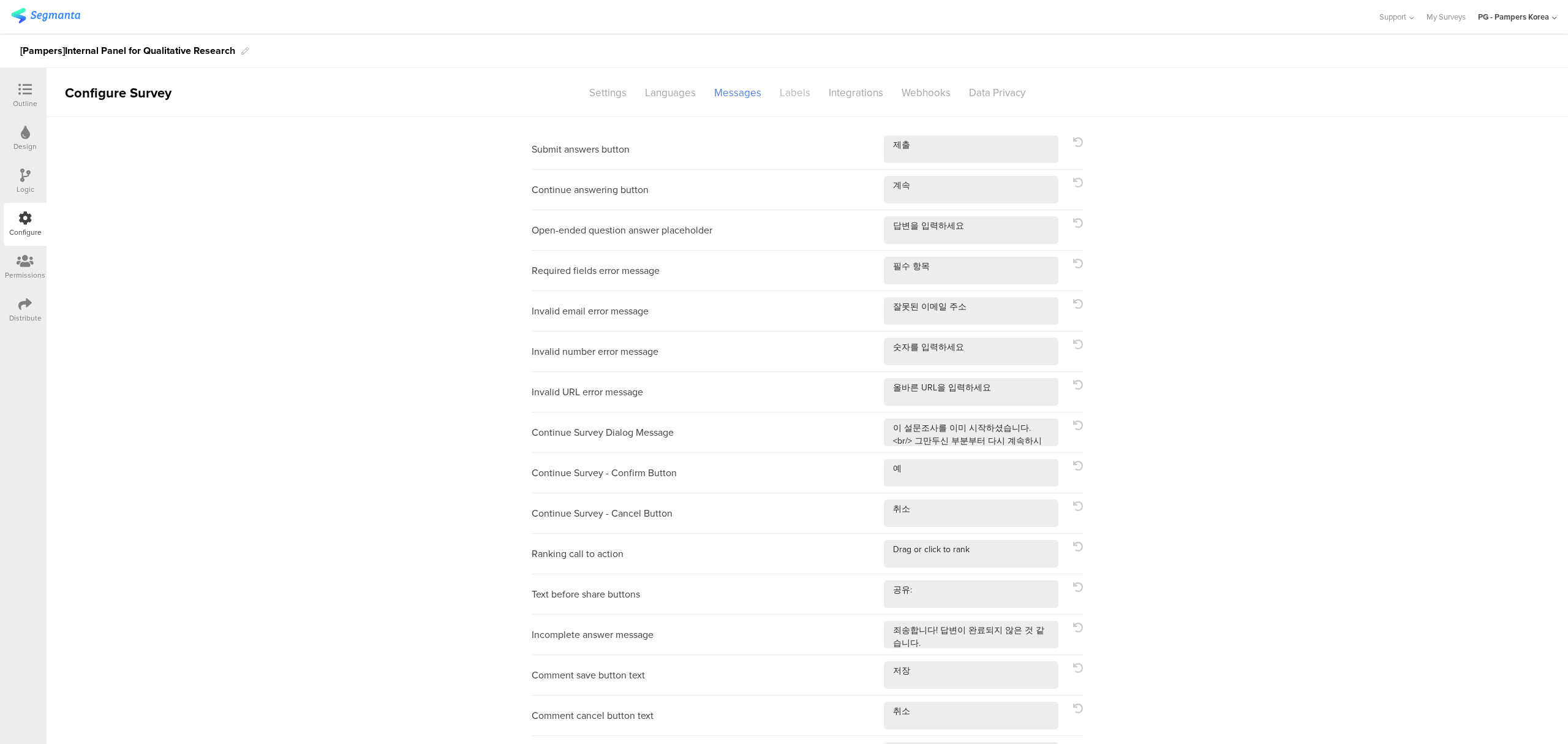
click at [791, 95] on div "Labels" at bounding box center [795, 92] width 49 height 21
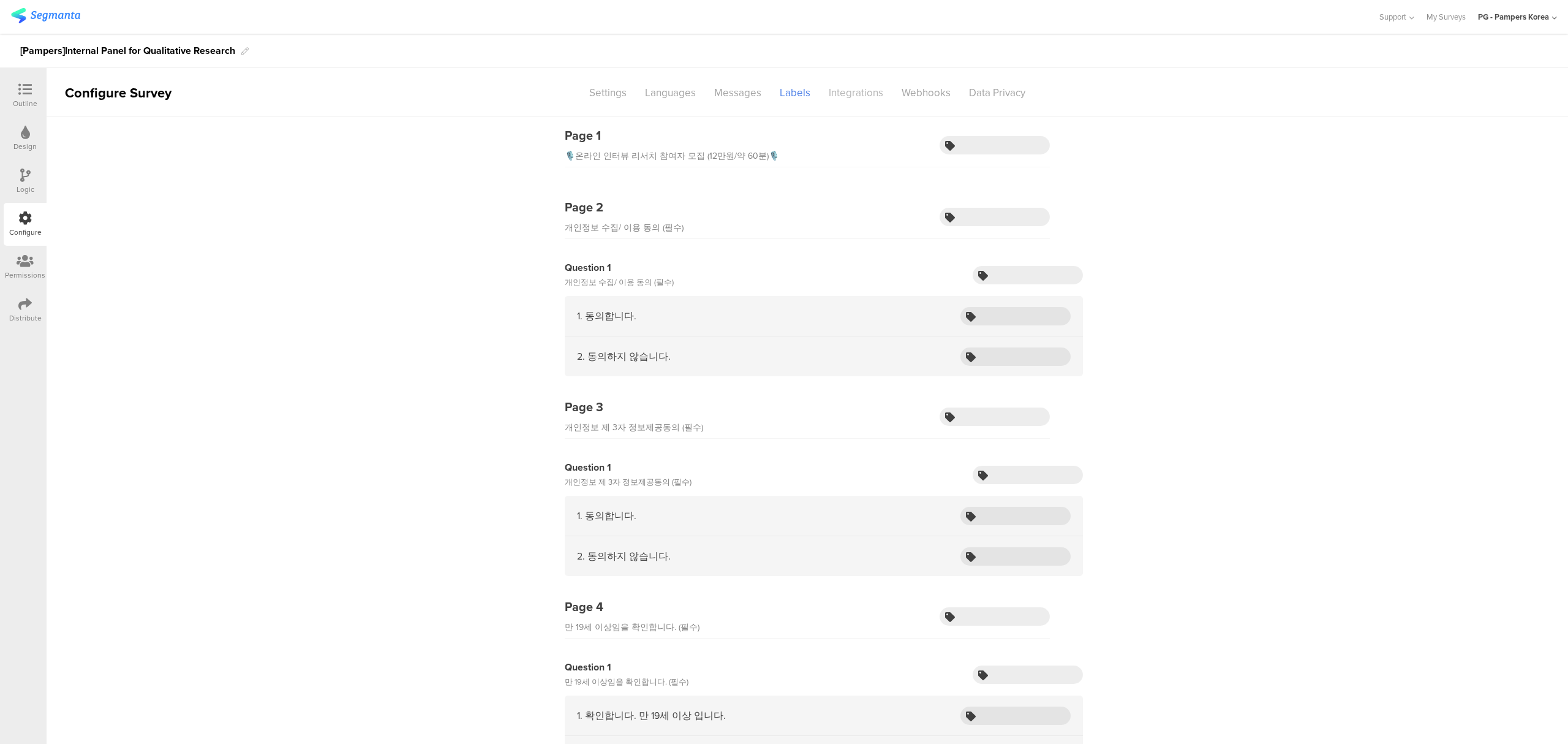
click at [837, 90] on div "Integrations" at bounding box center [855, 92] width 73 height 21
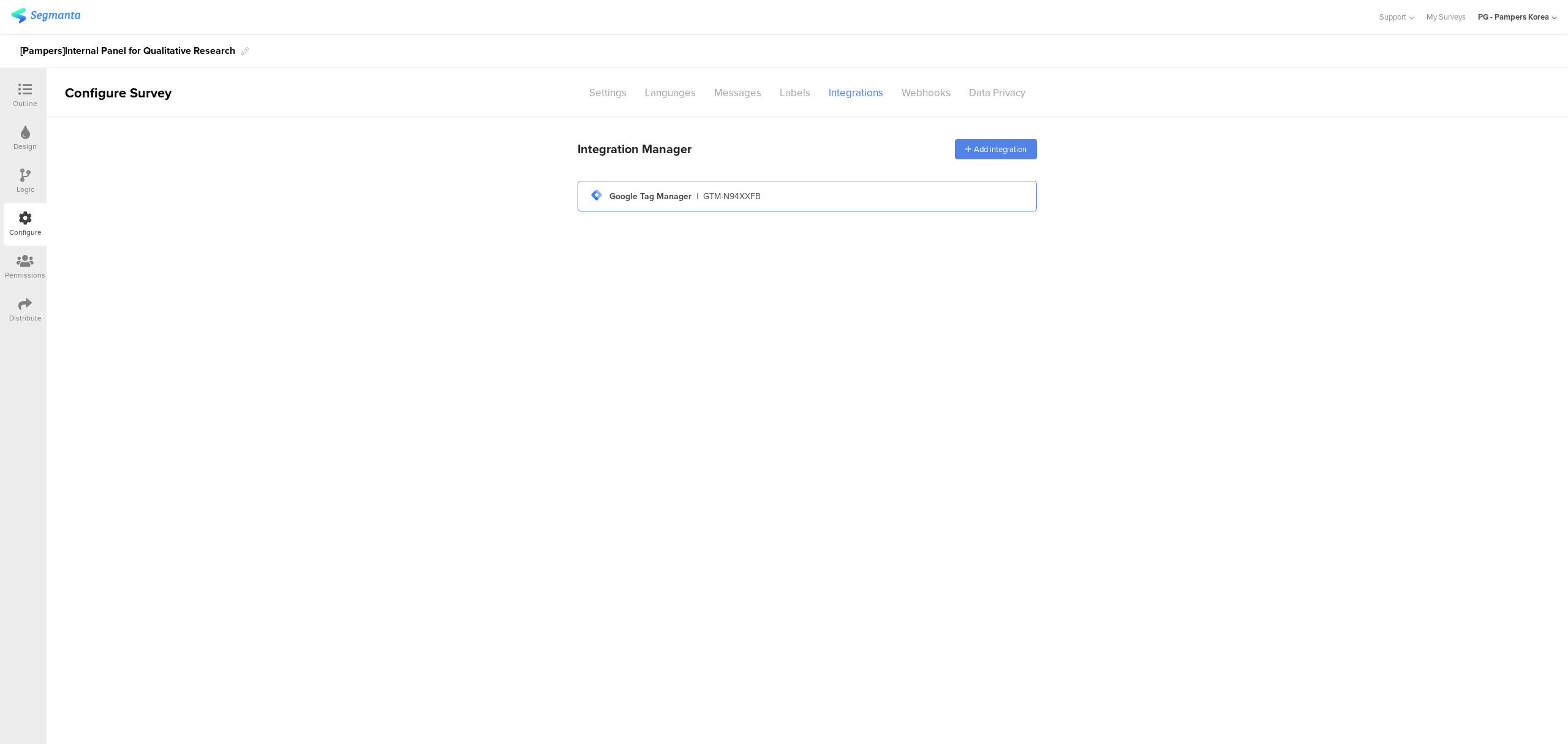
click at [757, 197] on div "GTM-N94XXFB" at bounding box center [732, 196] width 57 height 13
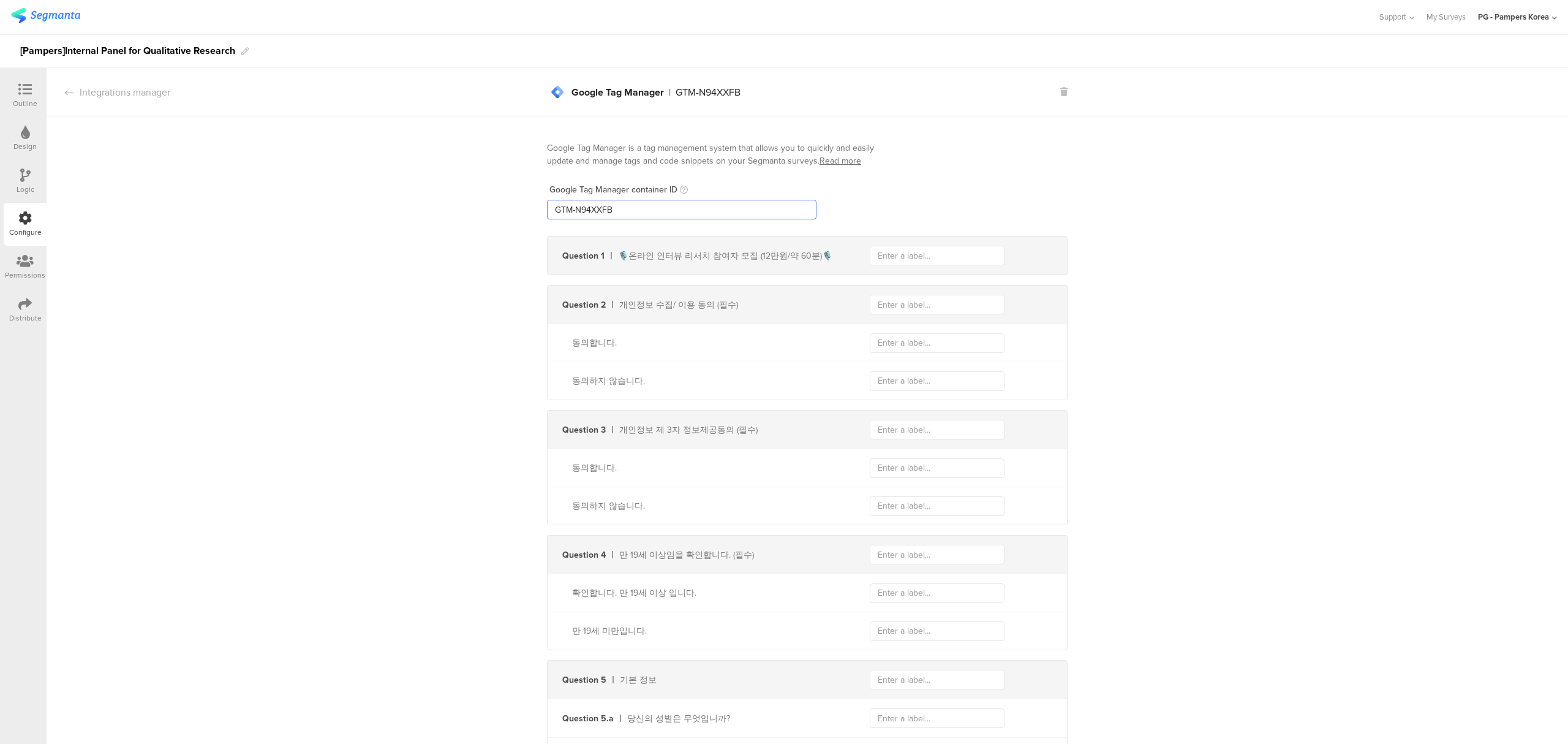
click at [737, 205] on input "GTM-N94XXFB" at bounding box center [681, 209] width 270 height 19
paste input "PZKPZ4XV"
type input "GTM-PZKPZ4XV"
click at [32, 91] on div at bounding box center [25, 90] width 25 height 15
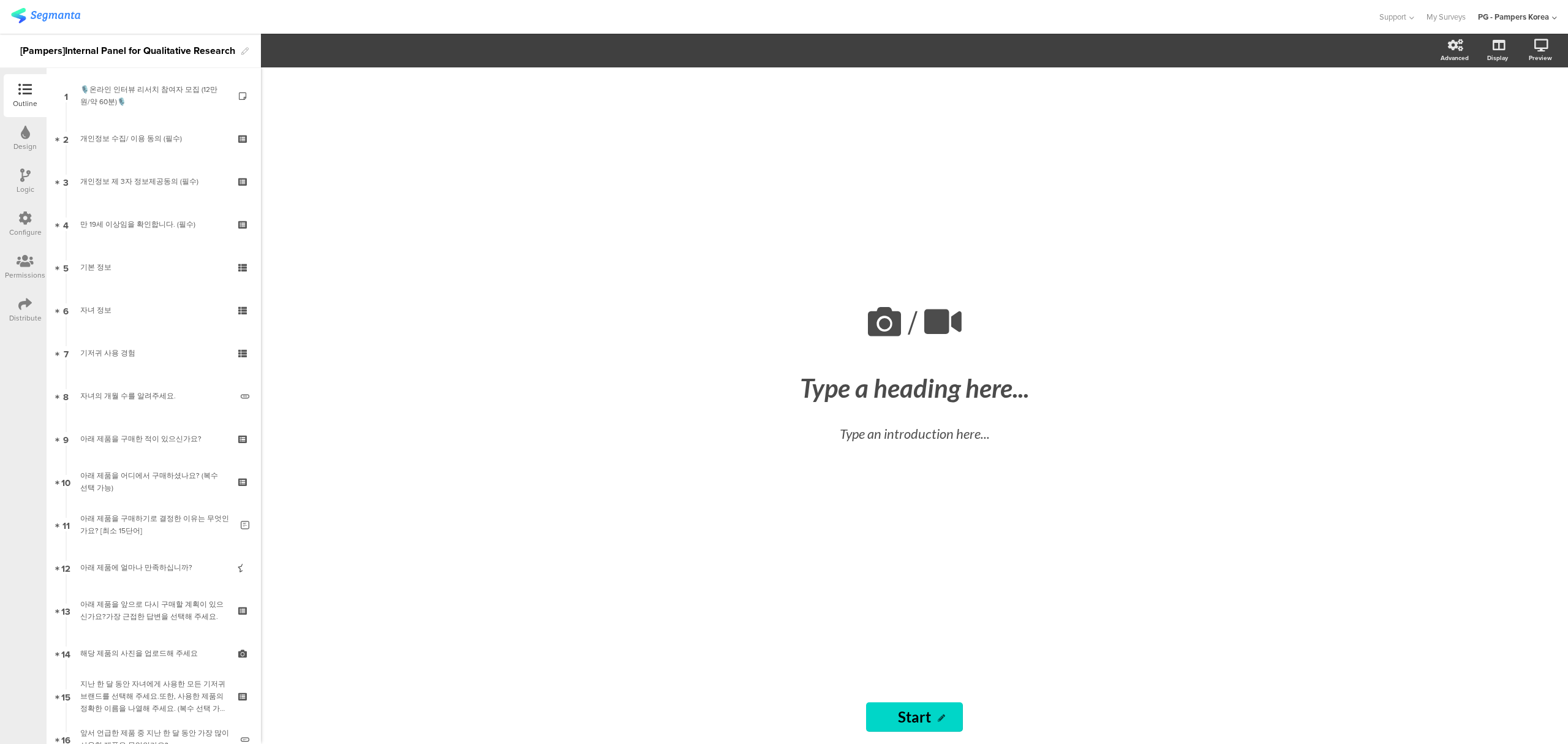
click at [22, 307] on icon at bounding box center [25, 304] width 14 height 14
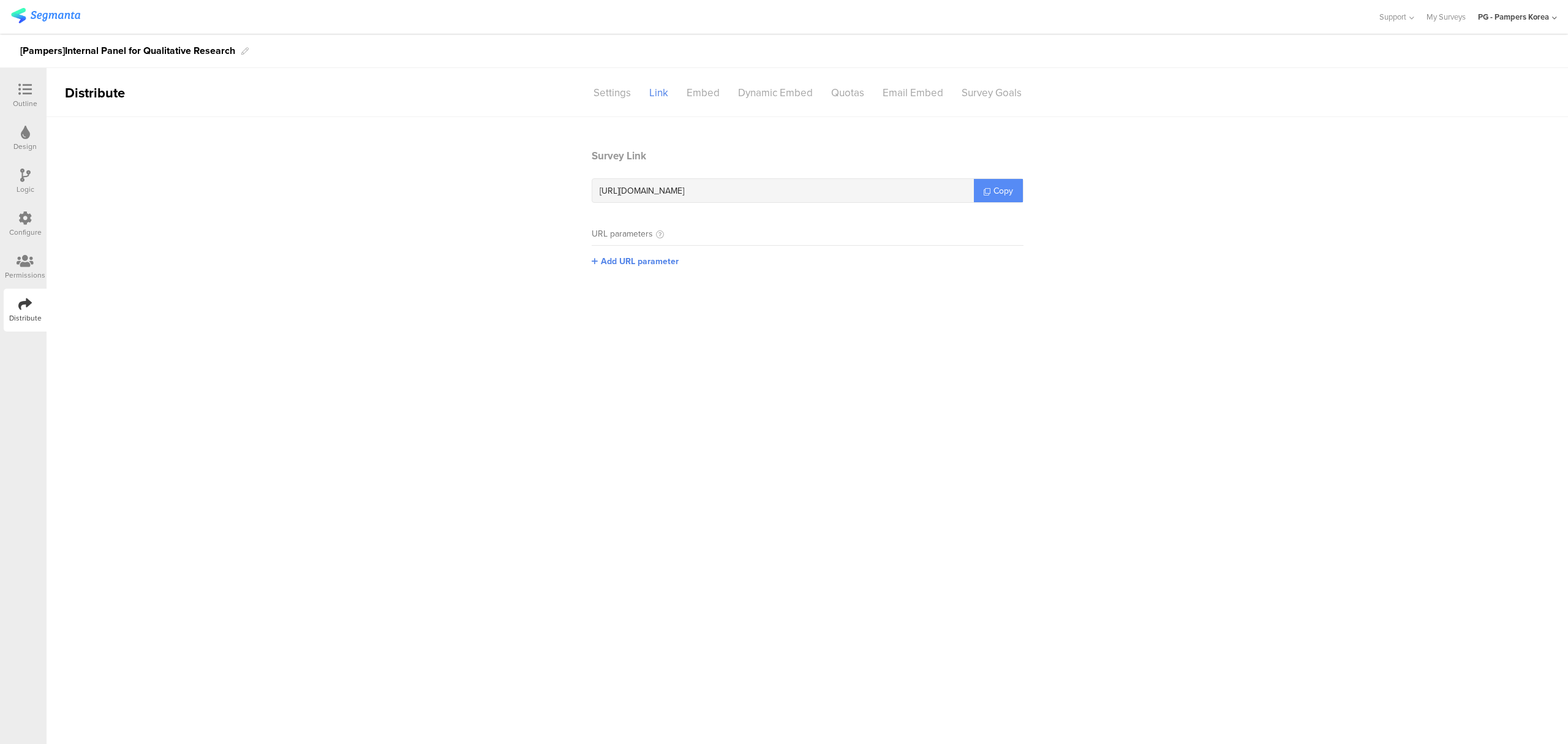
click at [1003, 188] on span "Copy" at bounding box center [1003, 190] width 19 height 13
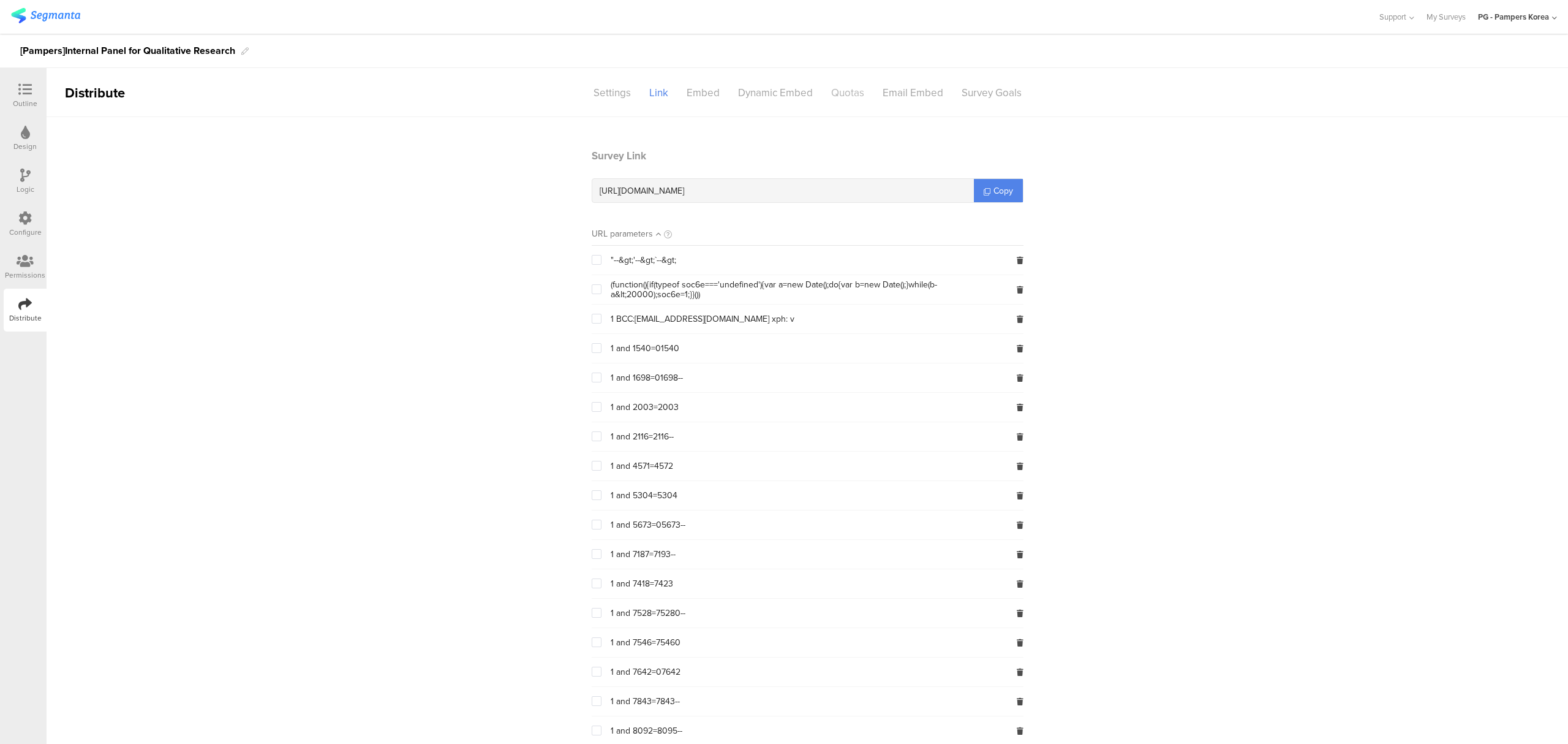
click at [833, 92] on div "Quotas" at bounding box center [847, 92] width 52 height 21
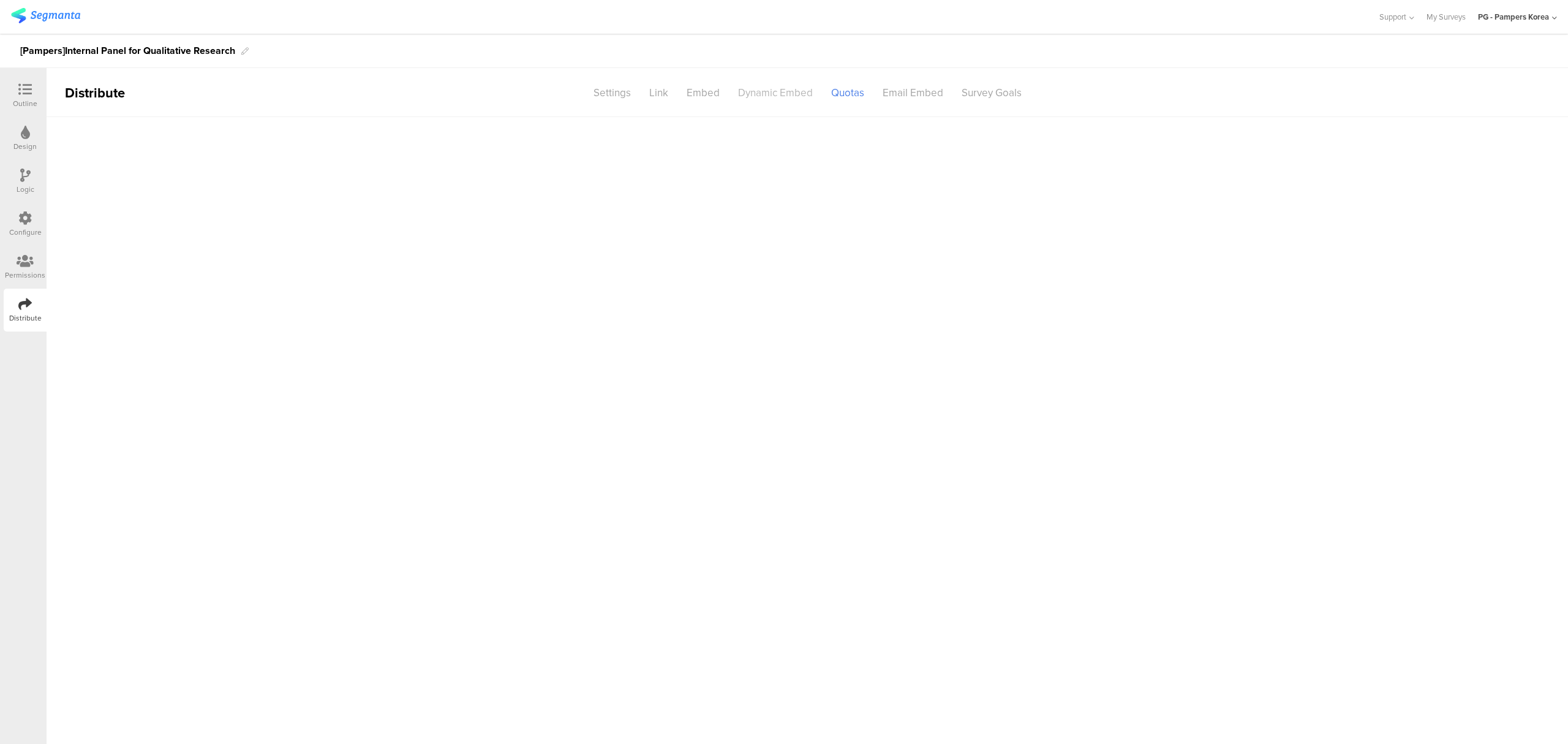
click at [757, 90] on div "Dynamic Embed" at bounding box center [775, 92] width 93 height 21
click at [898, 89] on div "Email Embed" at bounding box center [912, 92] width 79 height 21
click at [840, 90] on div "Quotas" at bounding box center [847, 92] width 52 height 21
click at [46, 96] on div "Outline" at bounding box center [25, 96] width 43 height 43
